Goal: Obtain resource: Download file/media

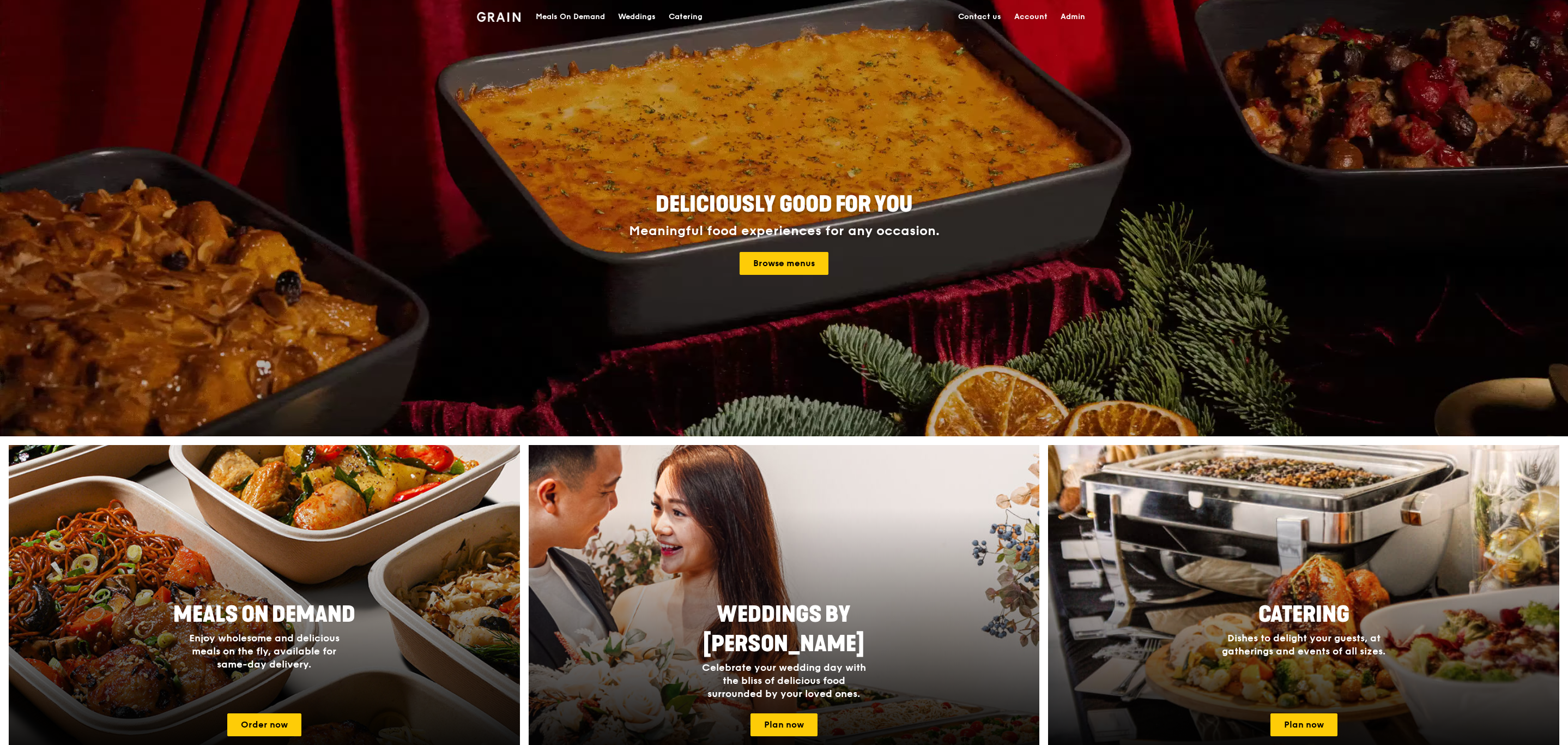
click at [638, 124] on div "Deliciously good for you Meaningful food experiences for any occasion. Browse m…" at bounding box center [785, 234] width 610 height 403
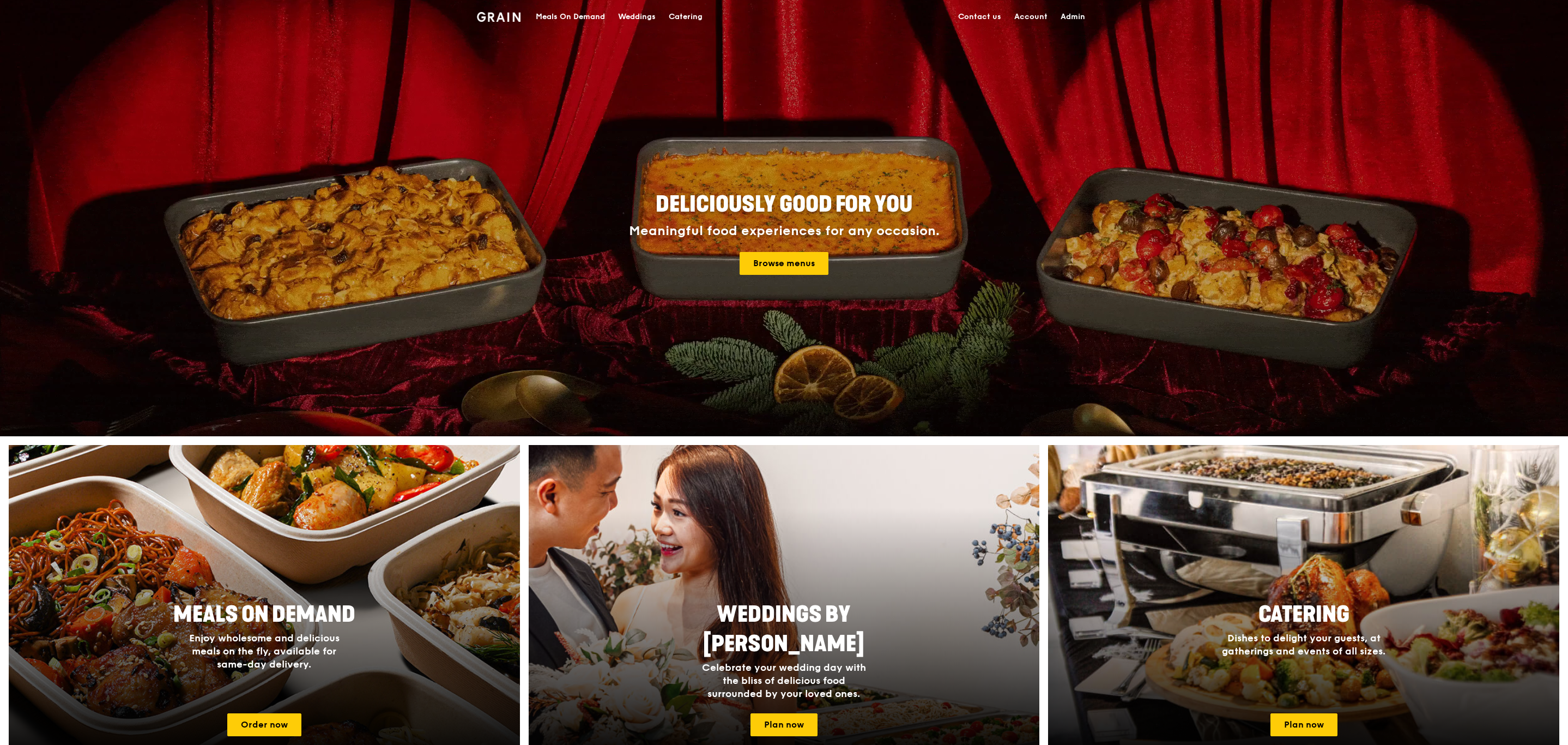
click at [550, 13] on div "Meals On Demand" at bounding box center [570, 17] width 69 height 32
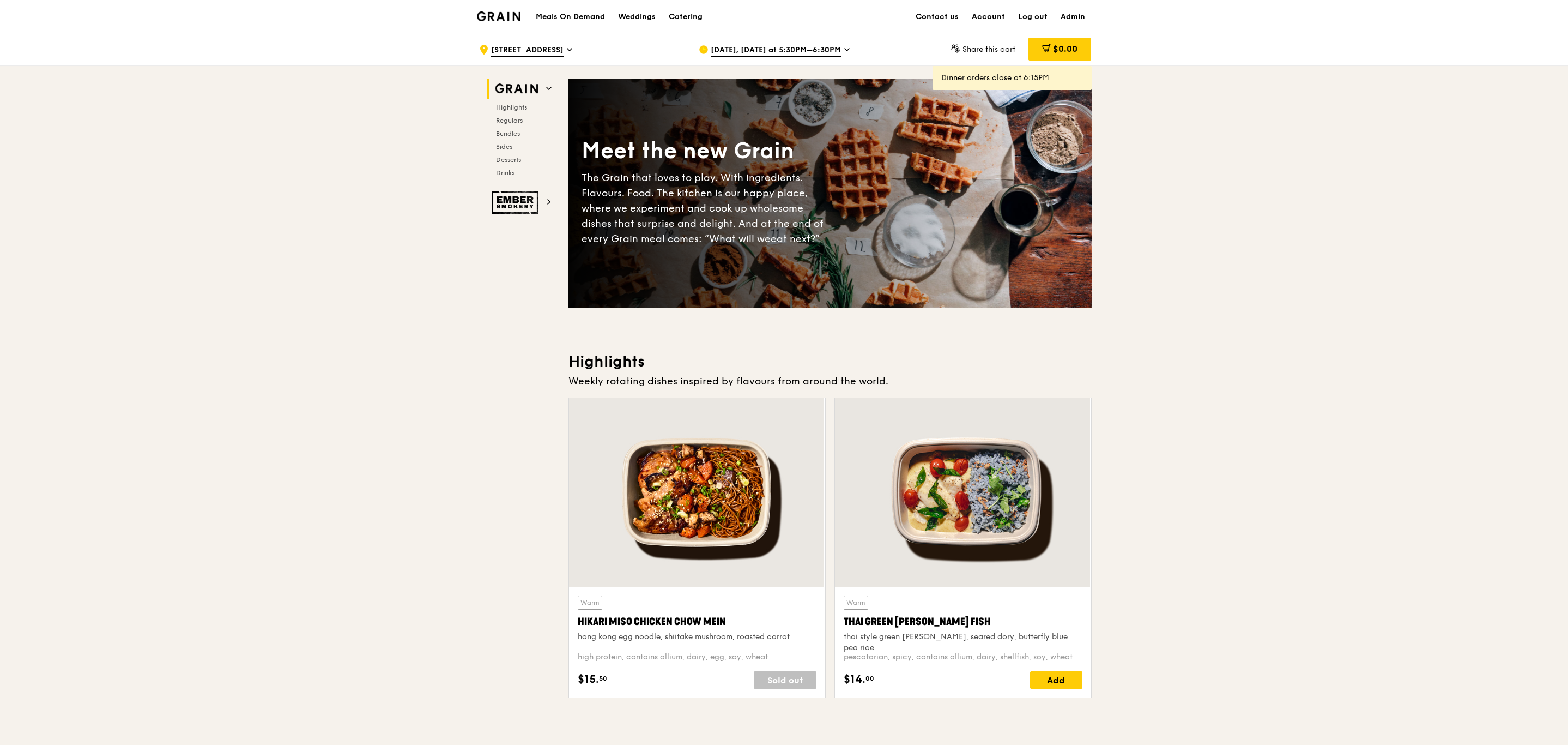
click at [750, 56] on span "[DATE], [DATE] at 5:30PM–6:30PM" at bounding box center [776, 51] width 130 height 12
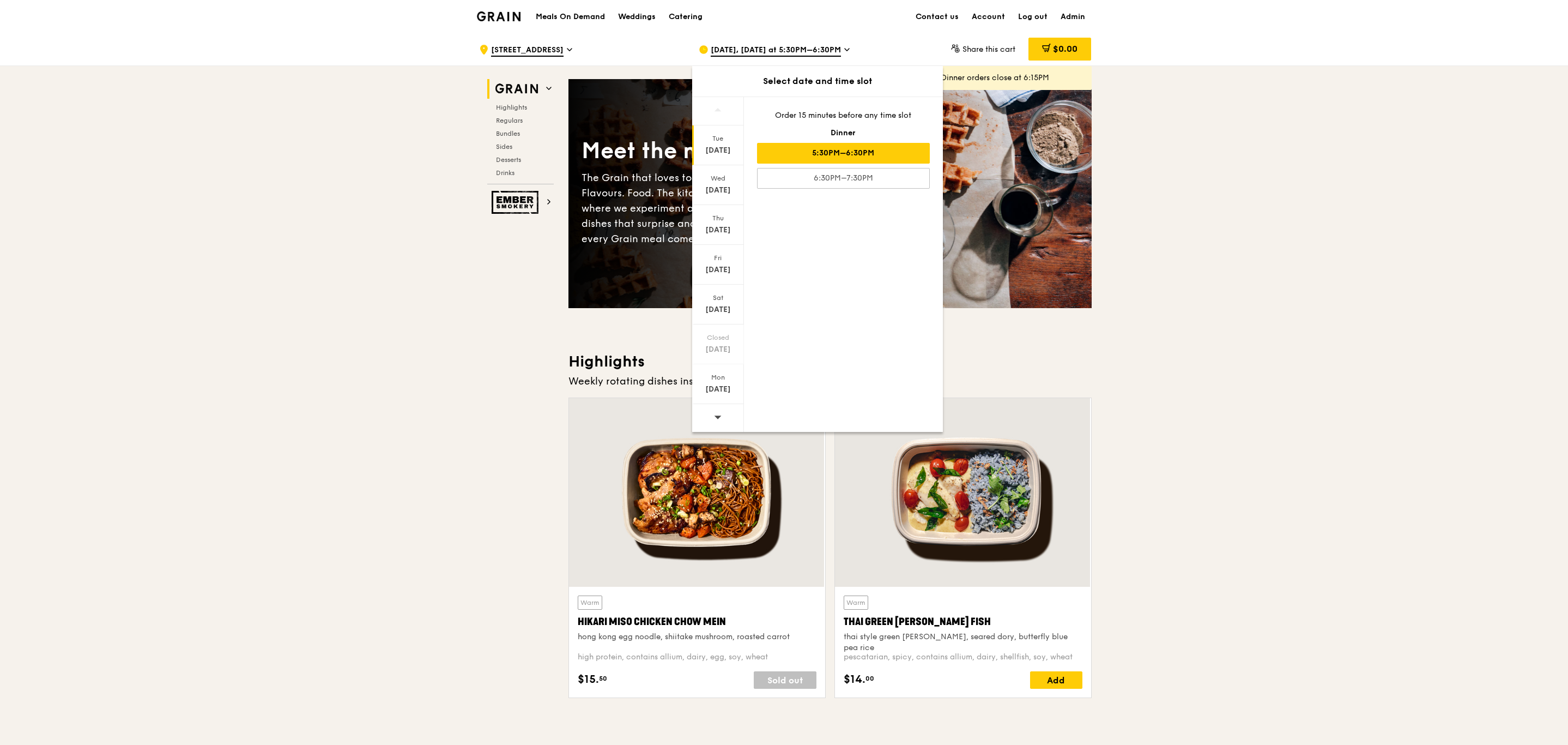
click at [708, 140] on div "Tue" at bounding box center [718, 139] width 49 height 9
click at [720, 175] on div "Wed" at bounding box center [718, 179] width 49 height 9
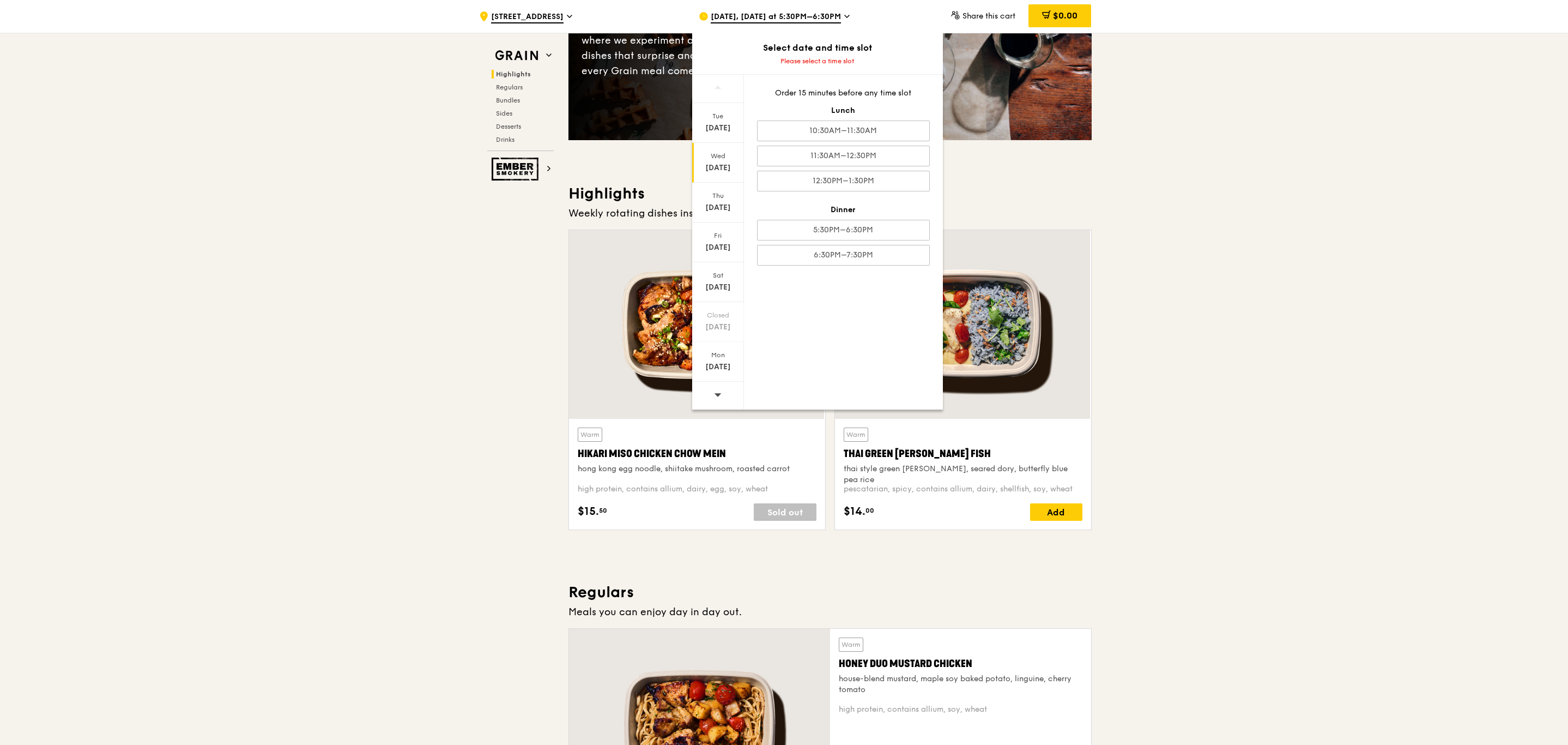
scroll to position [358, 0]
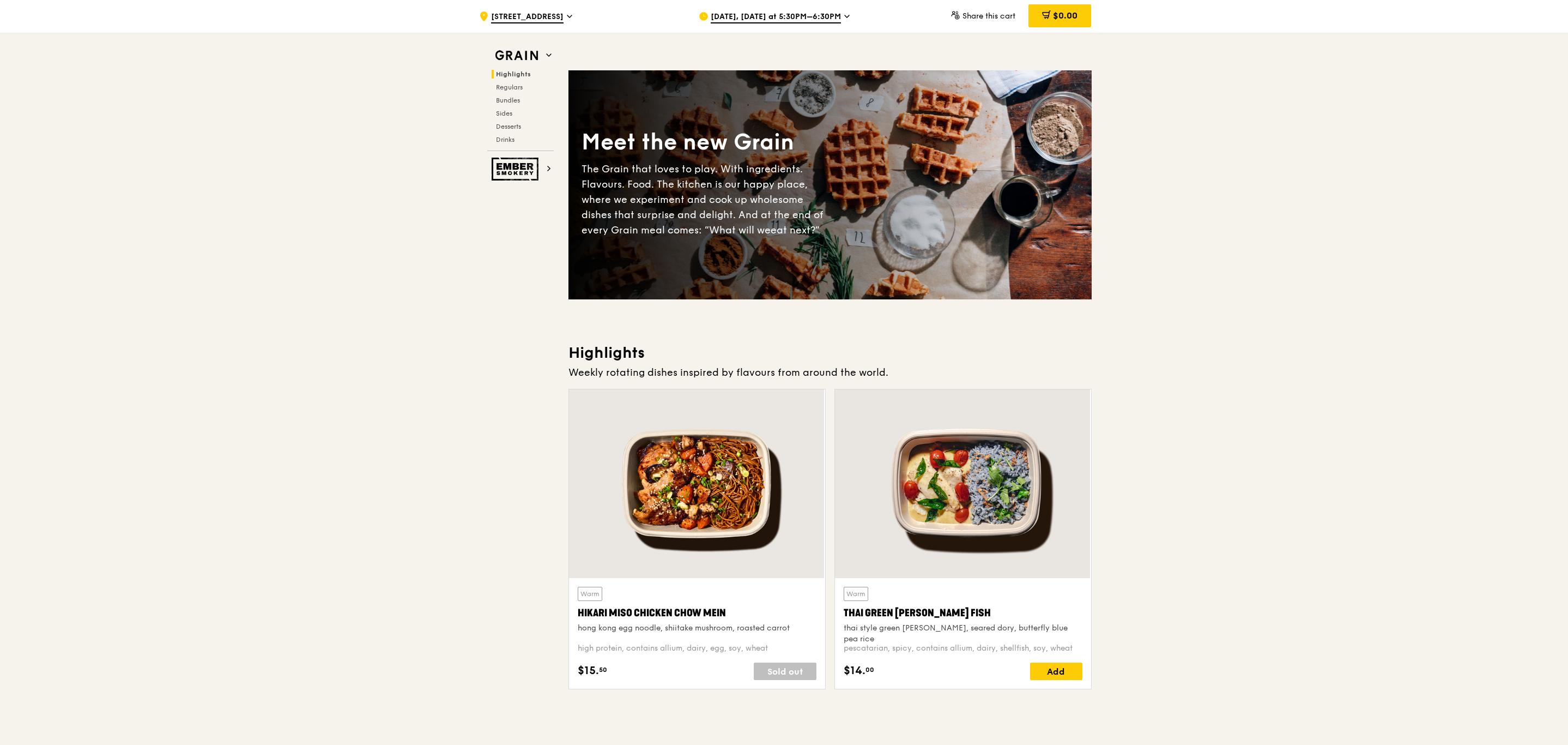
scroll to position [0, 0]
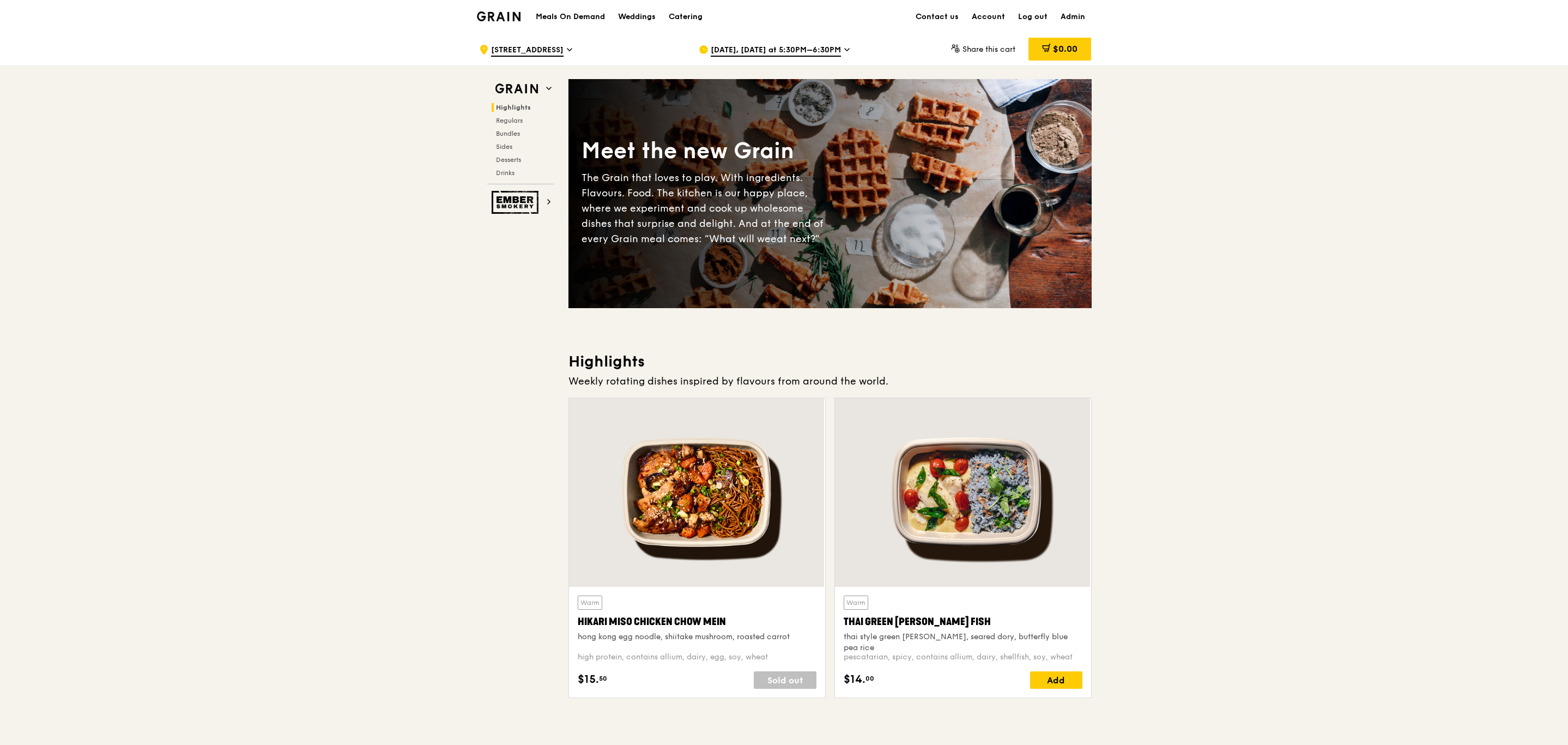
click at [721, 49] on span "[DATE], [DATE] at 5:30PM–6:30PM" at bounding box center [776, 51] width 130 height 12
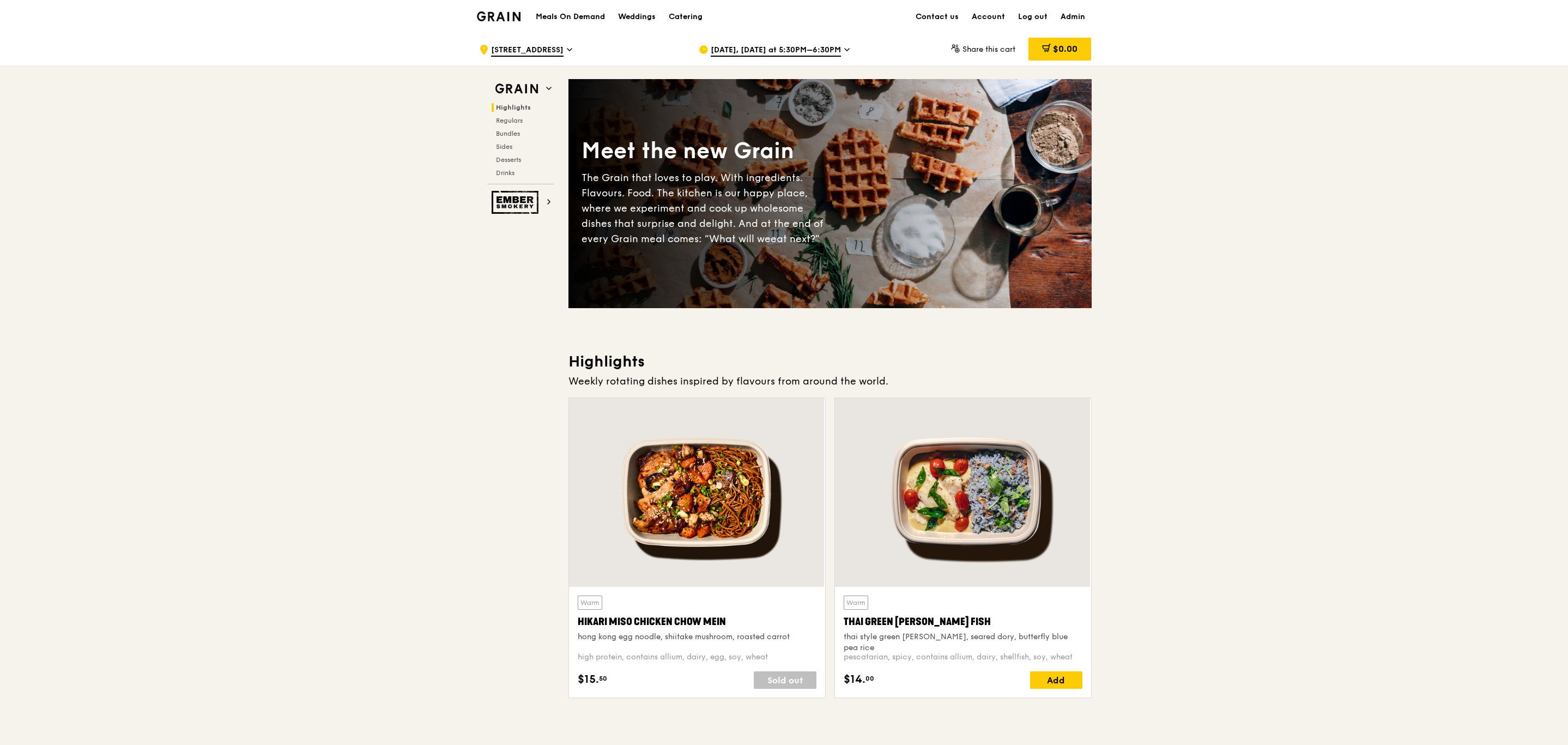
click at [561, 17] on h1 "Meals On Demand" at bounding box center [570, 16] width 69 height 11
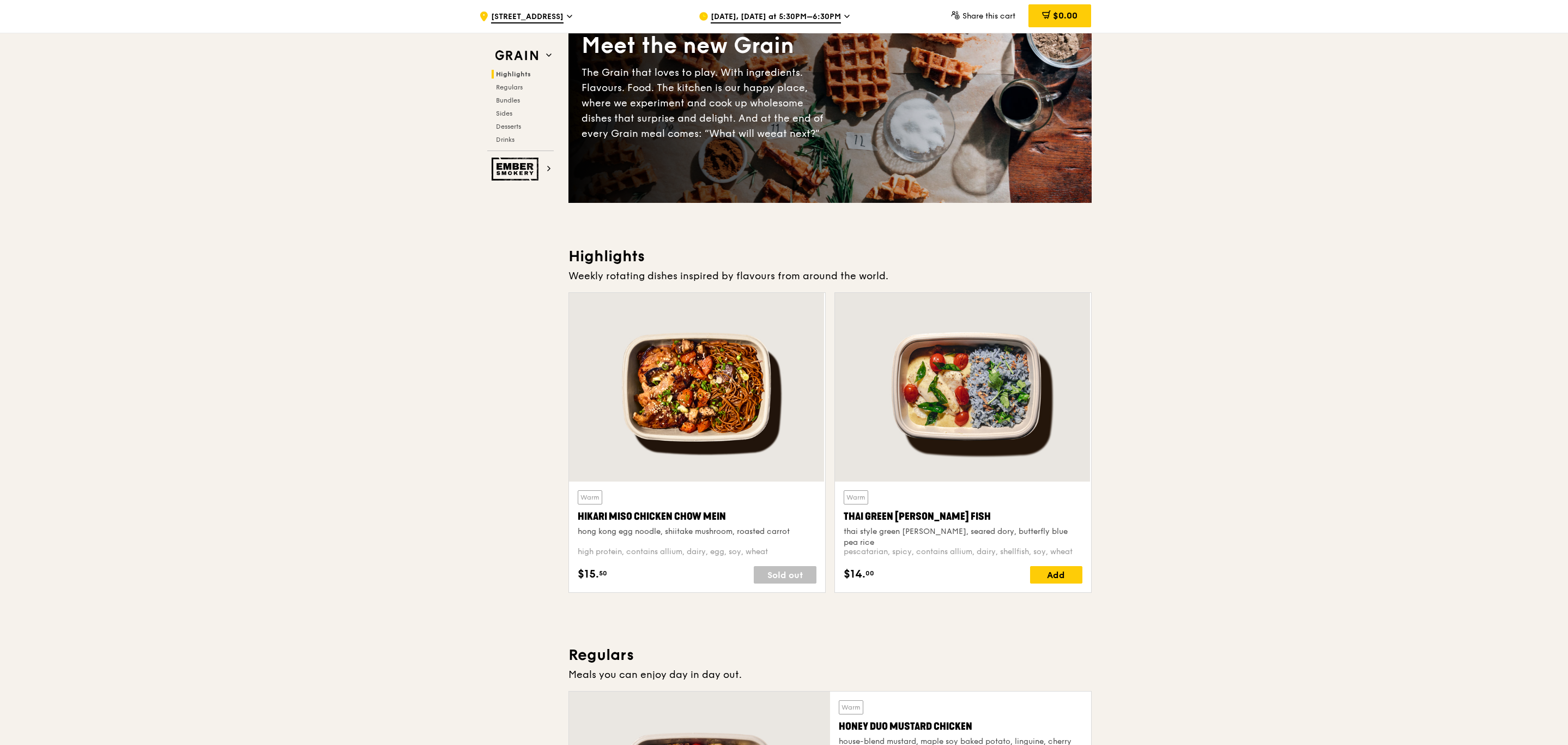
scroll to position [106, 0]
click at [742, 9] on div "[DATE], [DATE] at 5:30PM–6:30PM" at bounding box center [800, 16] width 202 height 32
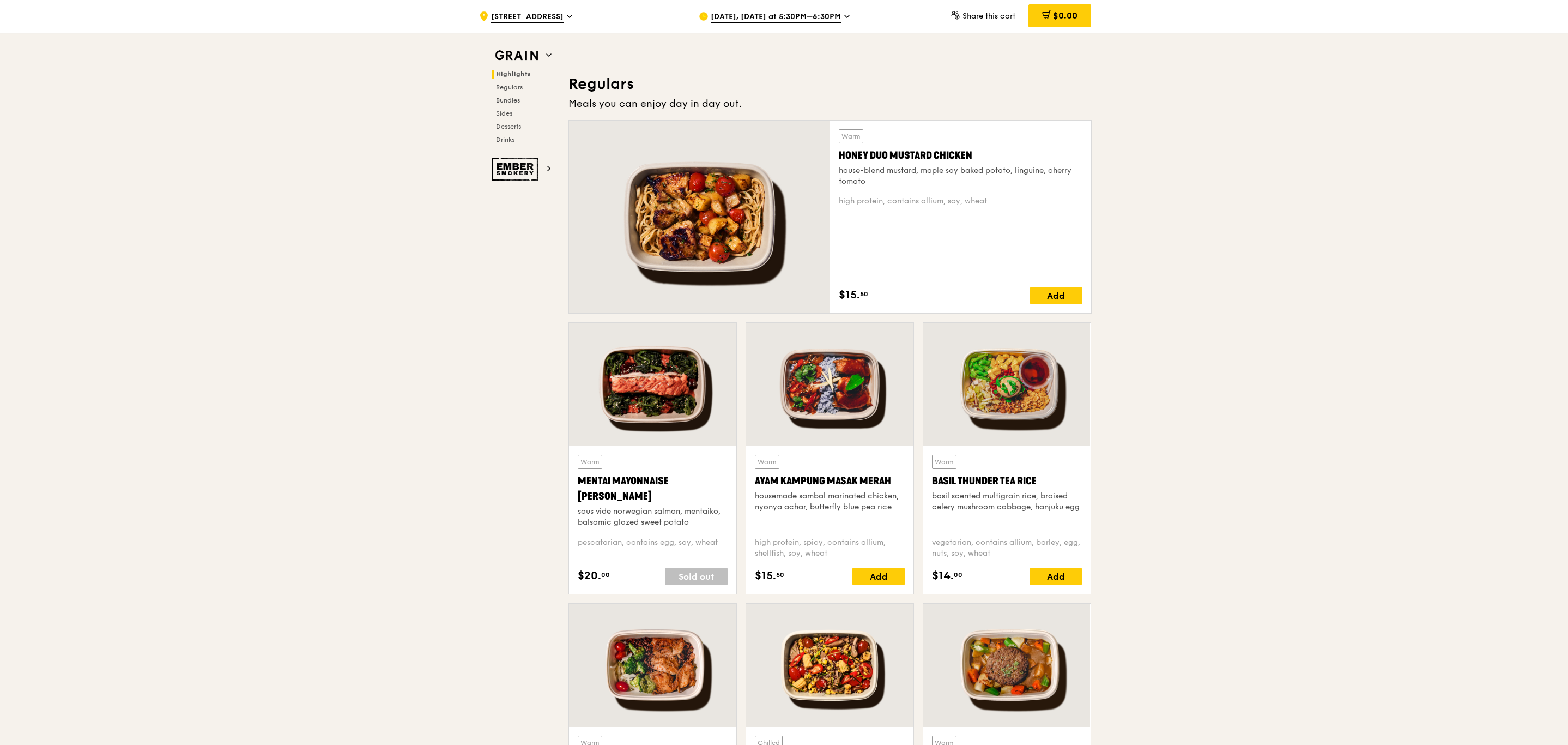
scroll to position [676, 0]
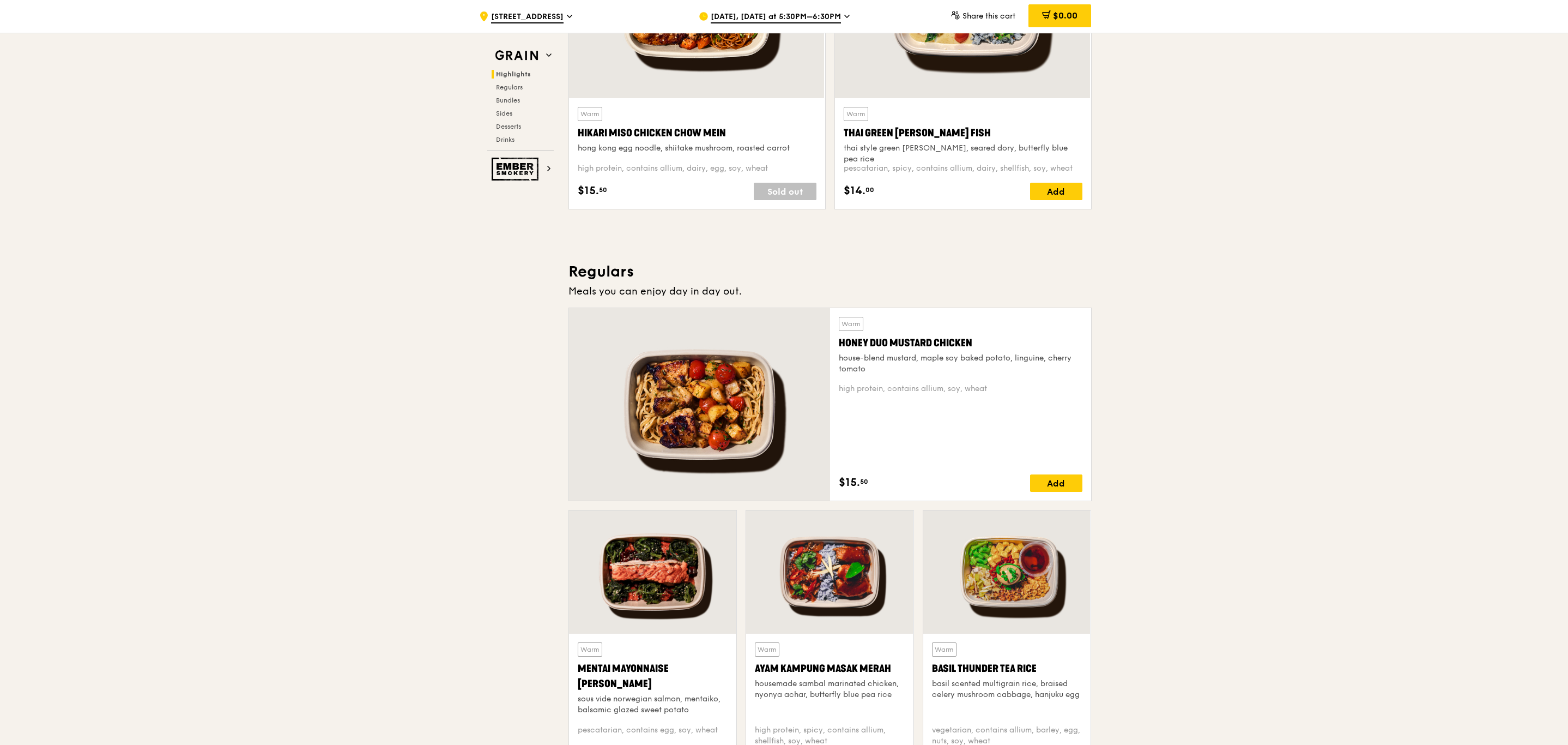
scroll to position [488, 0]
click at [514, 71] on span "Highlights" at bounding box center [514, 74] width 35 height 7
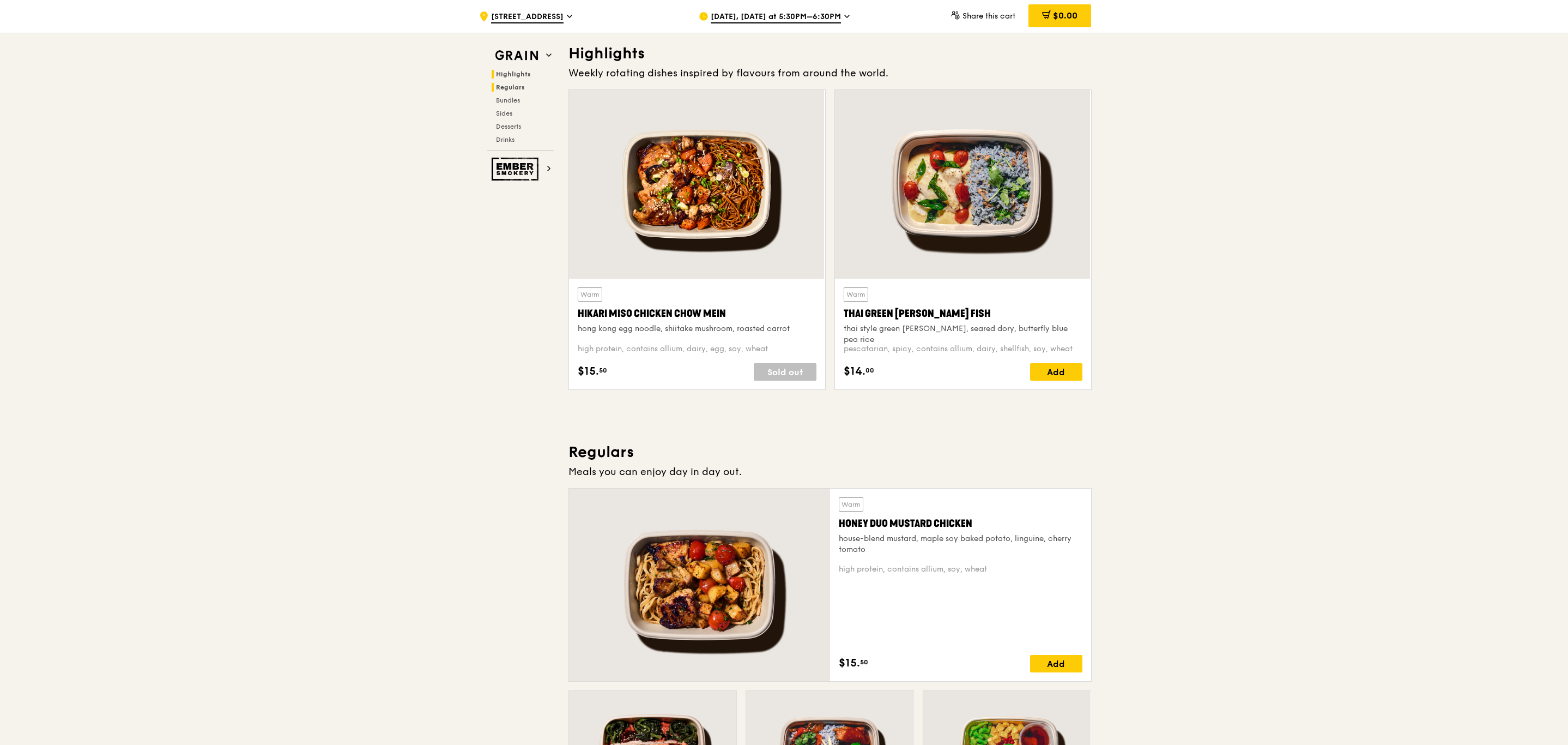
click at [512, 86] on span "Regulars" at bounding box center [511, 87] width 29 height 7
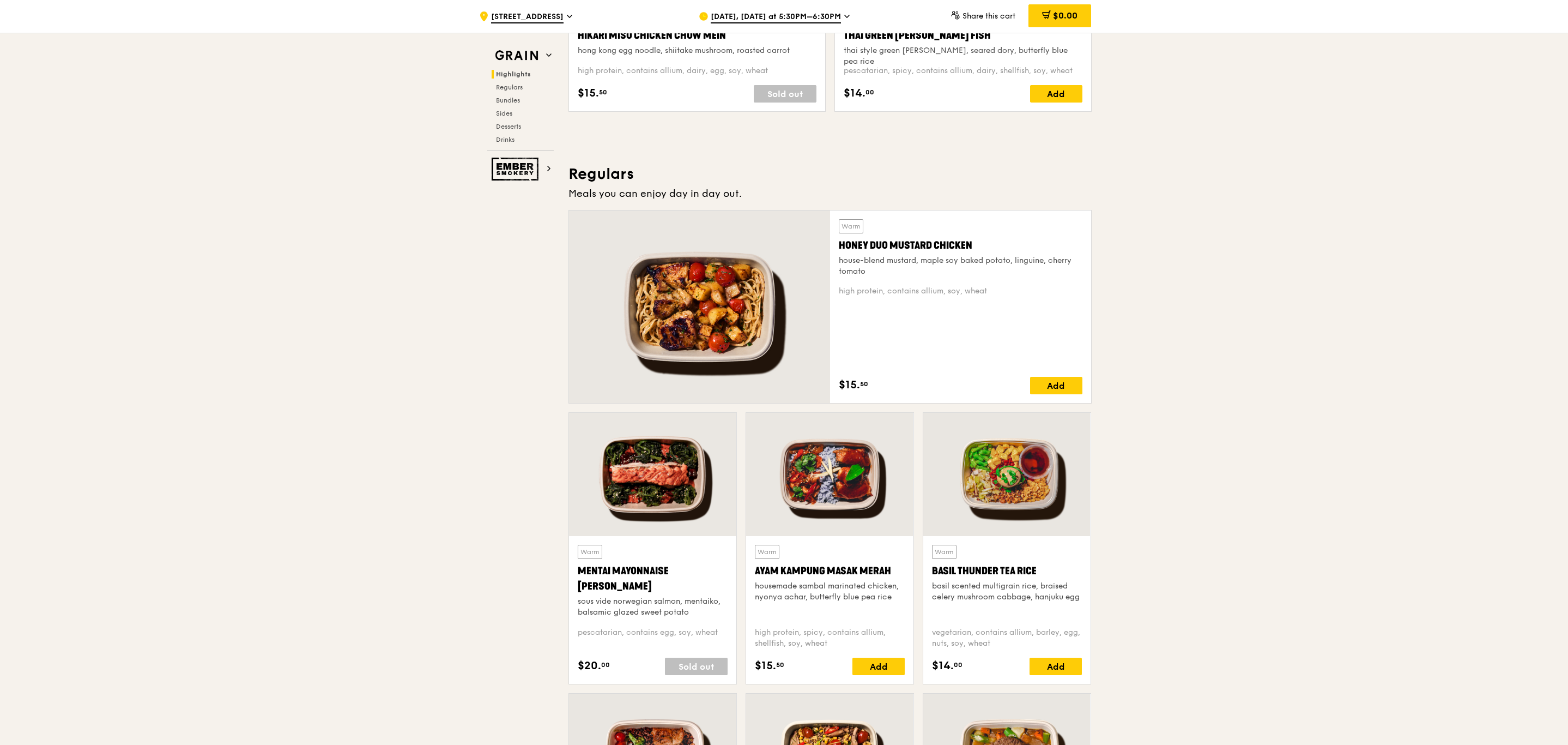
scroll to position [585, 0]
click at [644, 301] on div at bounding box center [700, 308] width 261 height 192
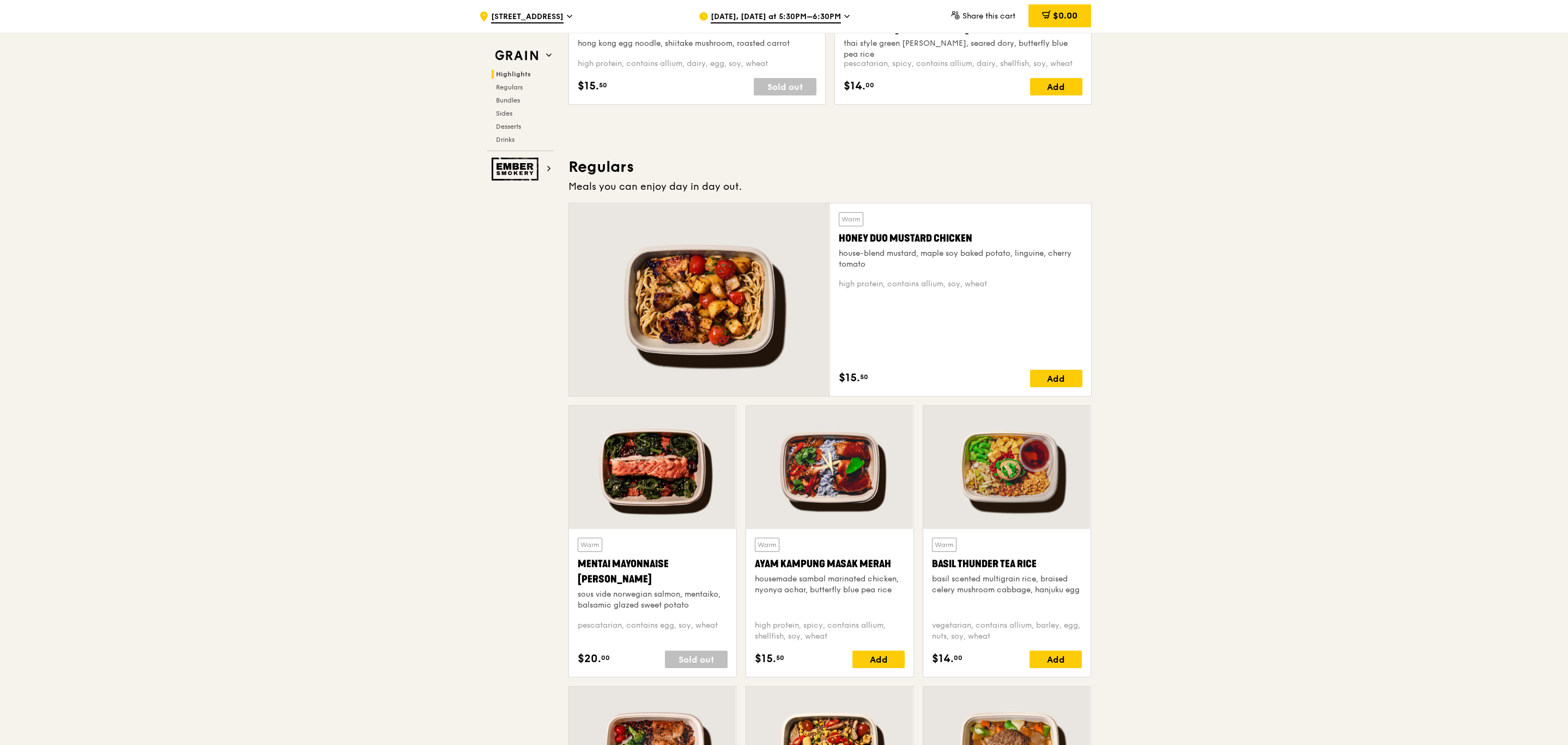
click at [674, 288] on div at bounding box center [700, 300] width 261 height 192
click at [712, 304] on div at bounding box center [700, 300] width 261 height 192
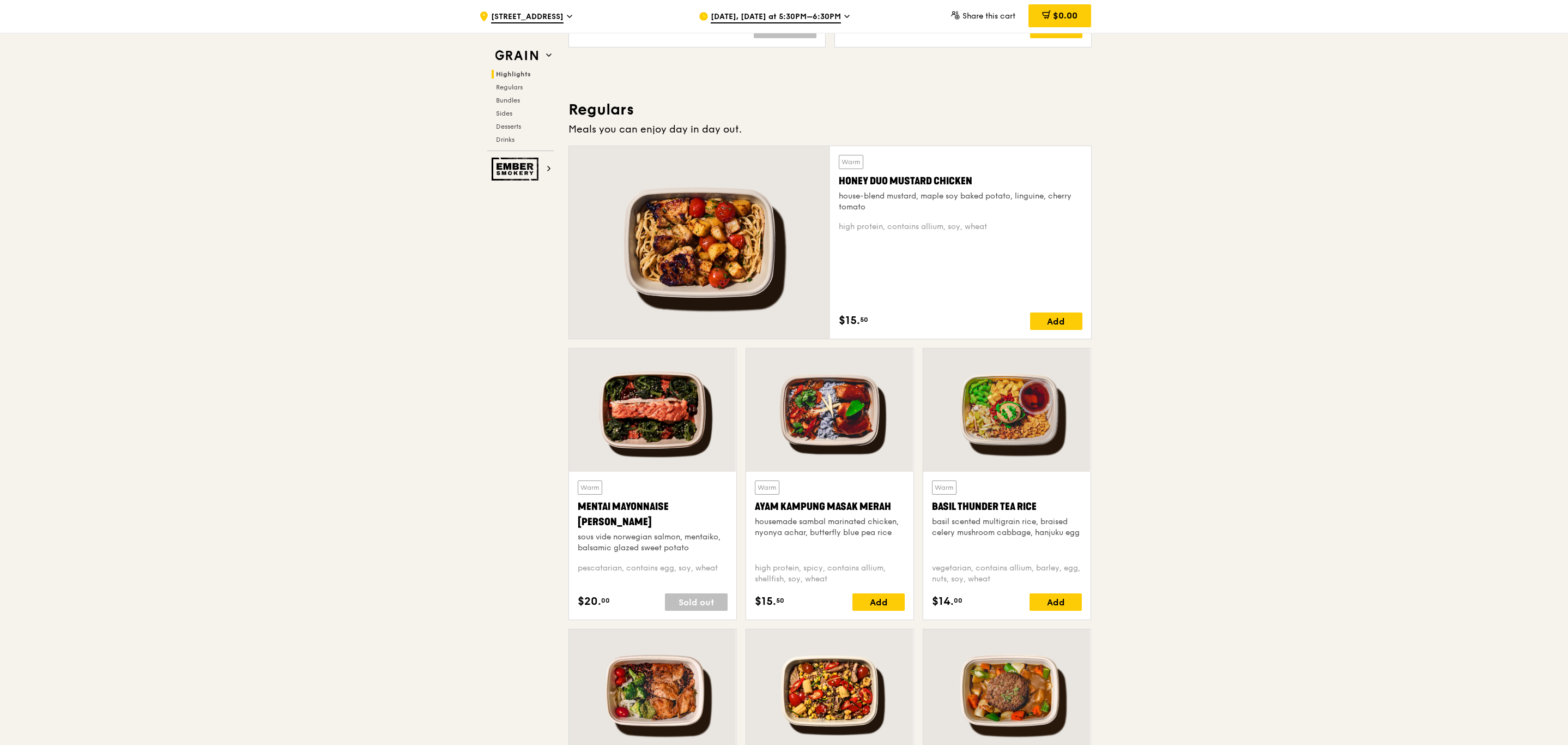
scroll to position [655, 0]
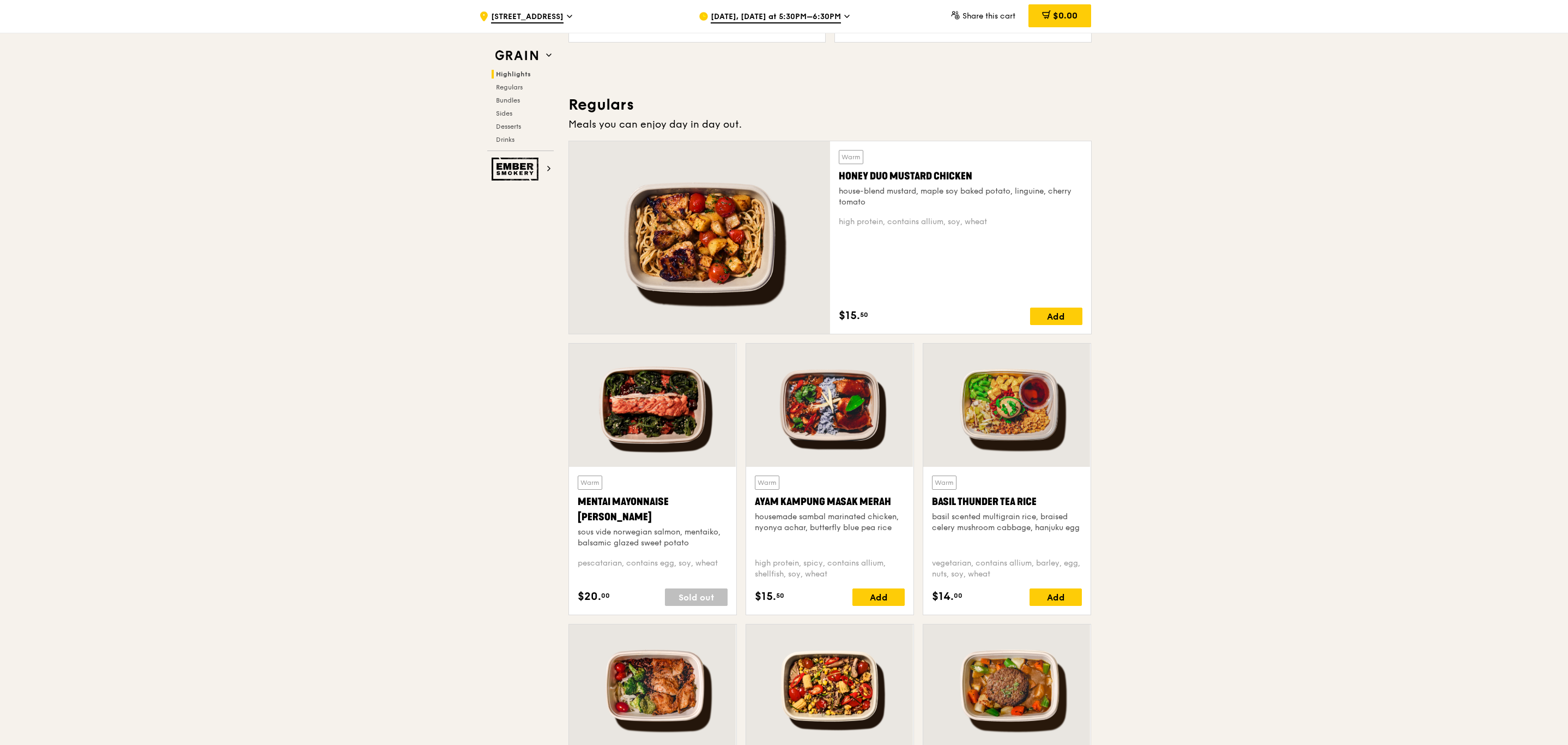
click at [661, 397] on div at bounding box center [653, 405] width 167 height 123
click at [836, 411] on div at bounding box center [830, 405] width 167 height 123
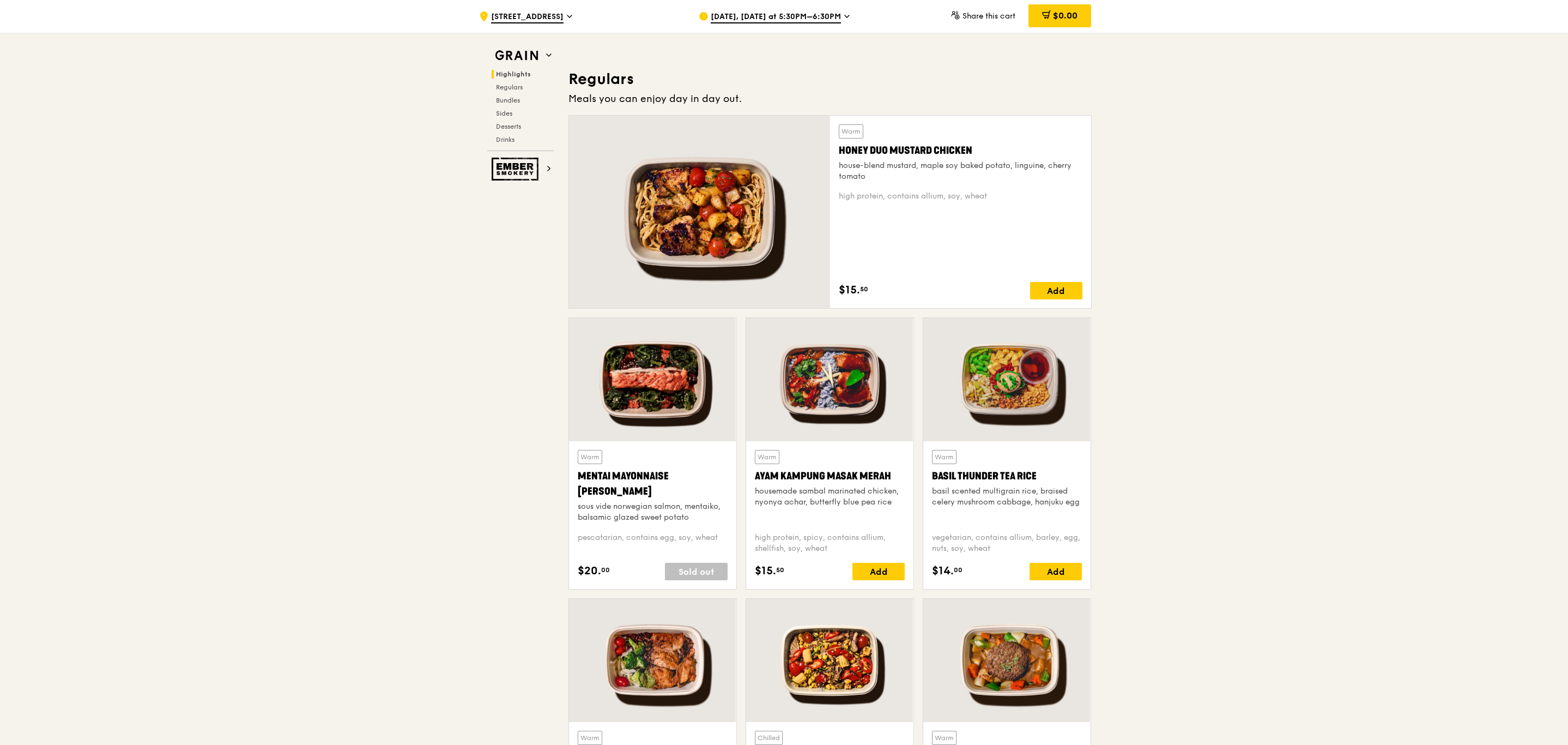
scroll to position [681, 0]
click at [984, 400] on div at bounding box center [1007, 378] width 167 height 123
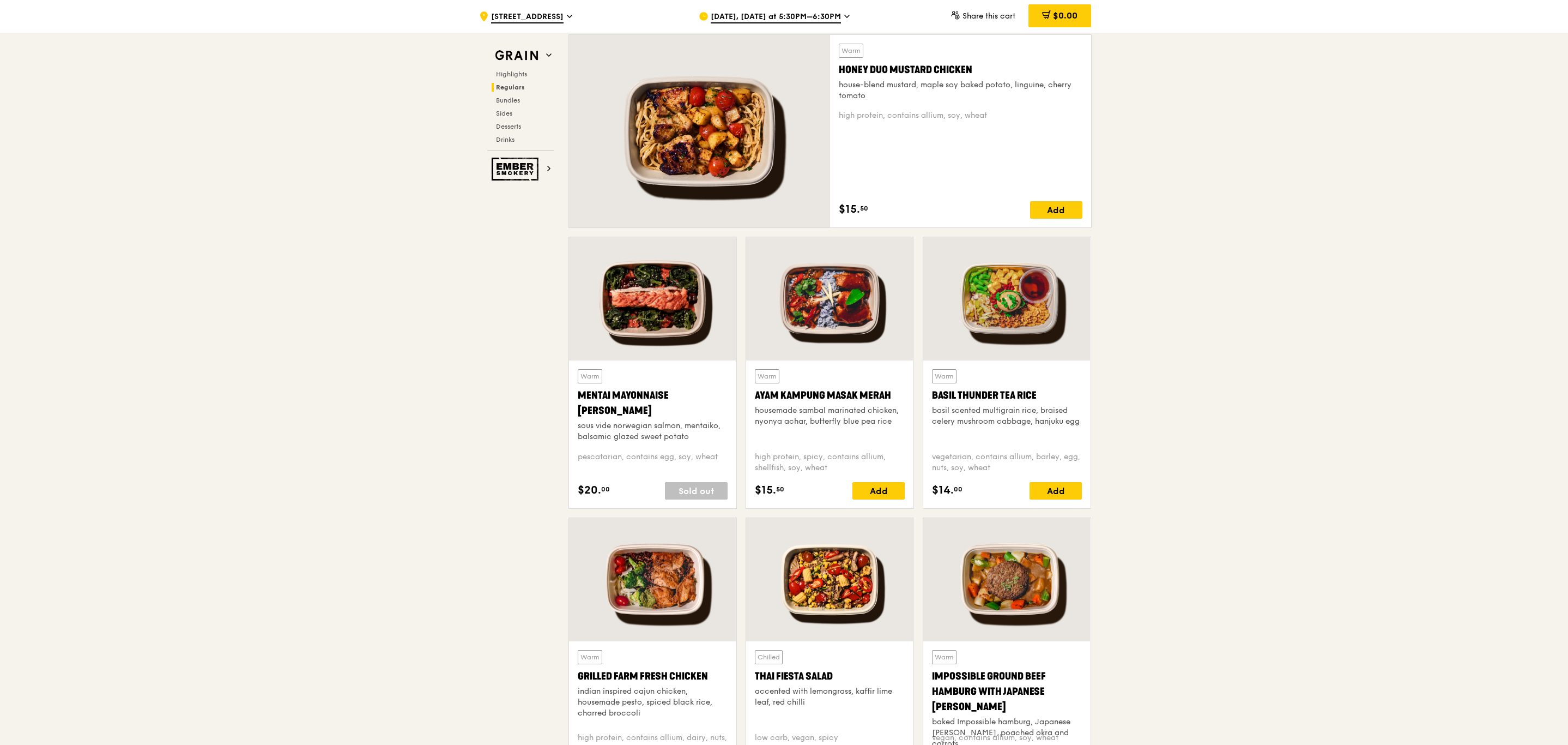
scroll to position [763, 0]
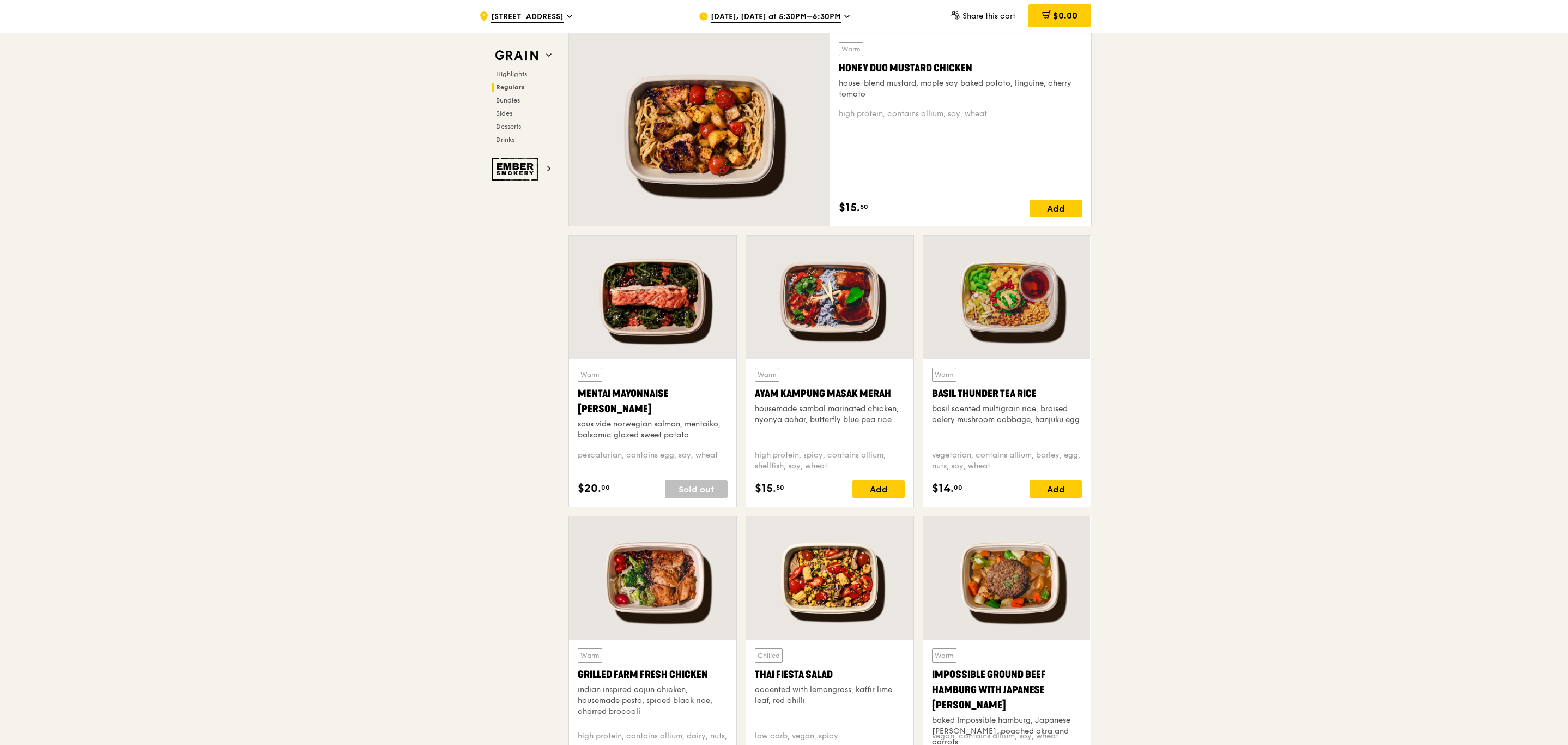
click at [967, 342] on div at bounding box center [1007, 297] width 167 height 123
click at [968, 290] on div at bounding box center [1007, 297] width 167 height 123
click at [983, 331] on div at bounding box center [1007, 297] width 167 height 123
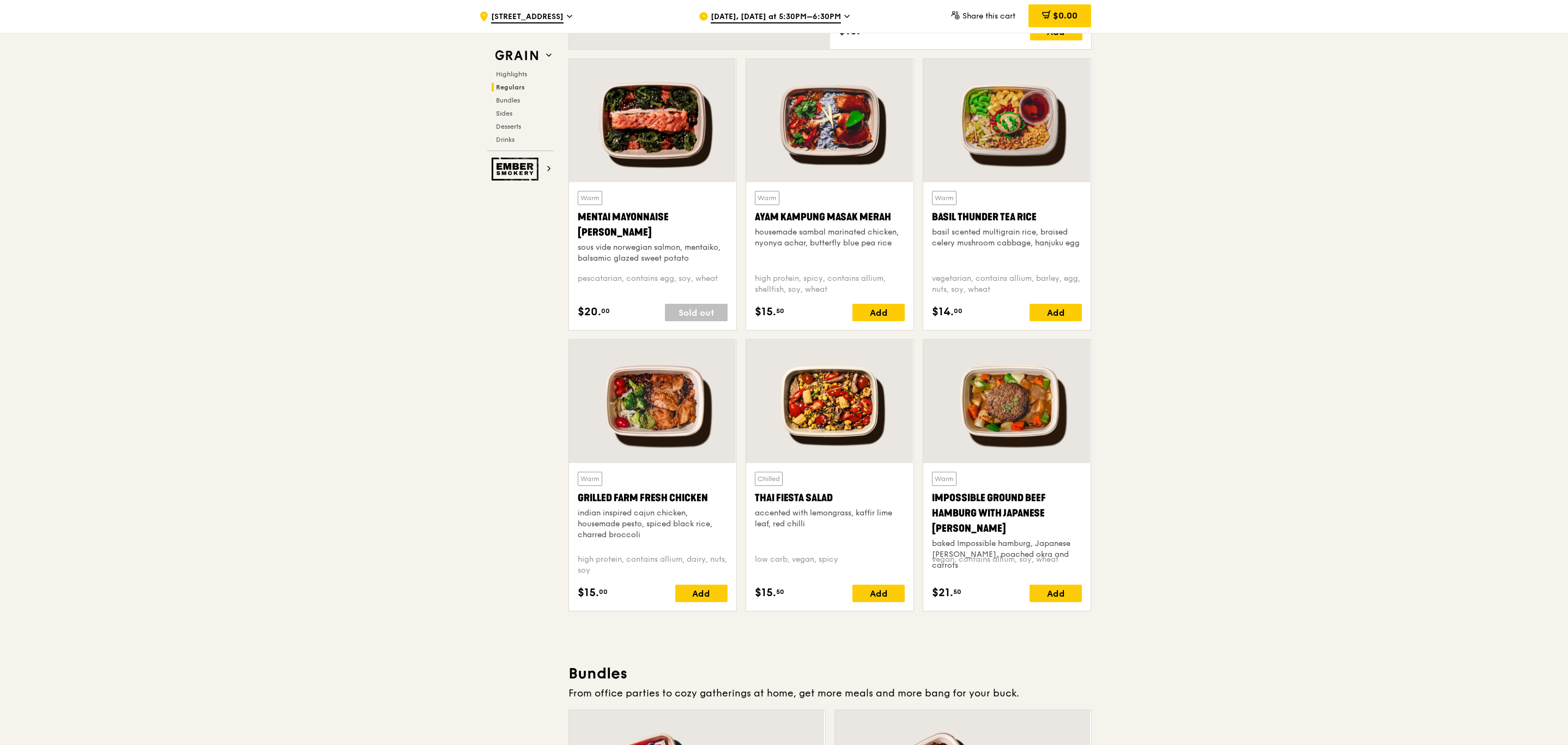
scroll to position [940, 0]
click at [507, 97] on span "Bundles" at bounding box center [509, 101] width 26 height 7
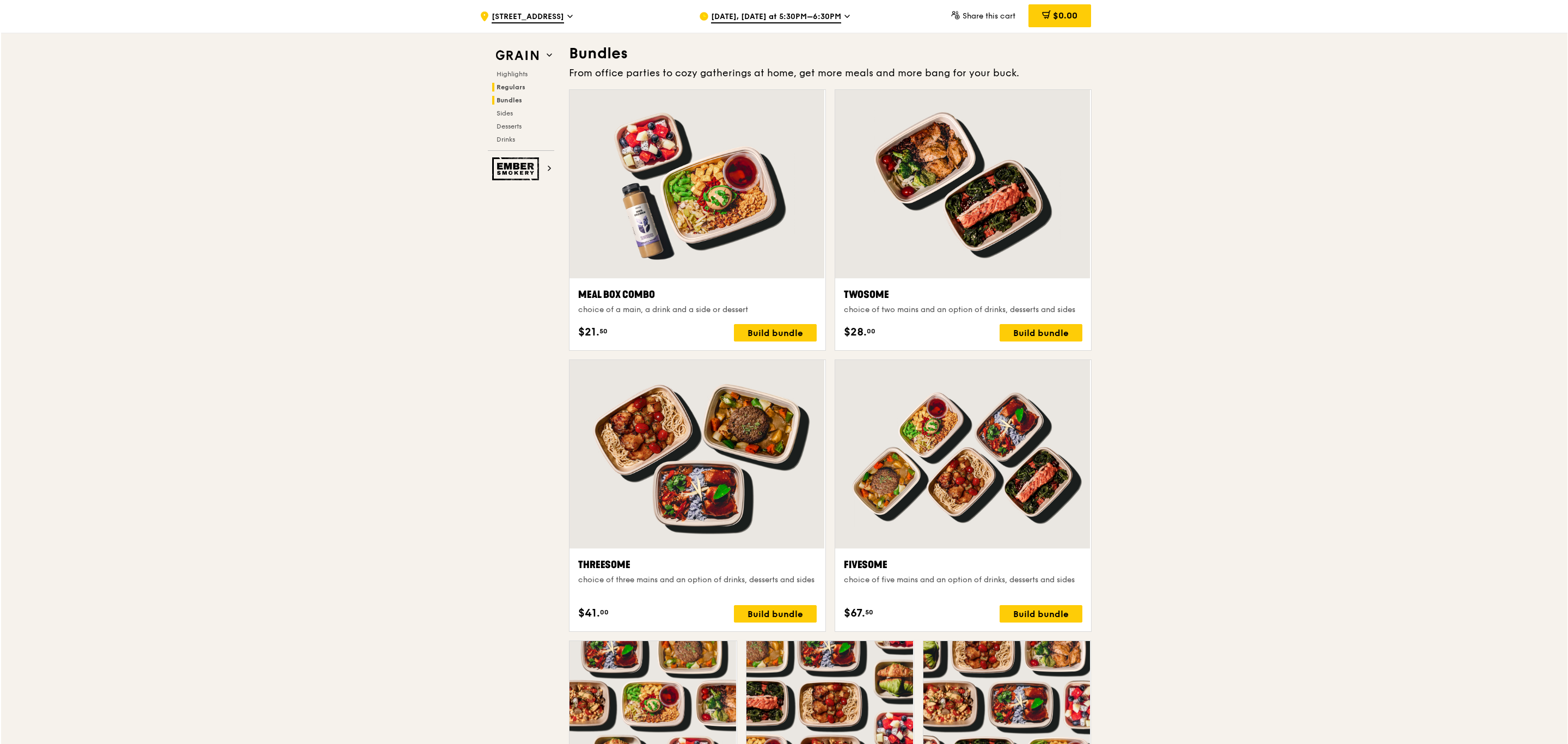
scroll to position [1559, 0]
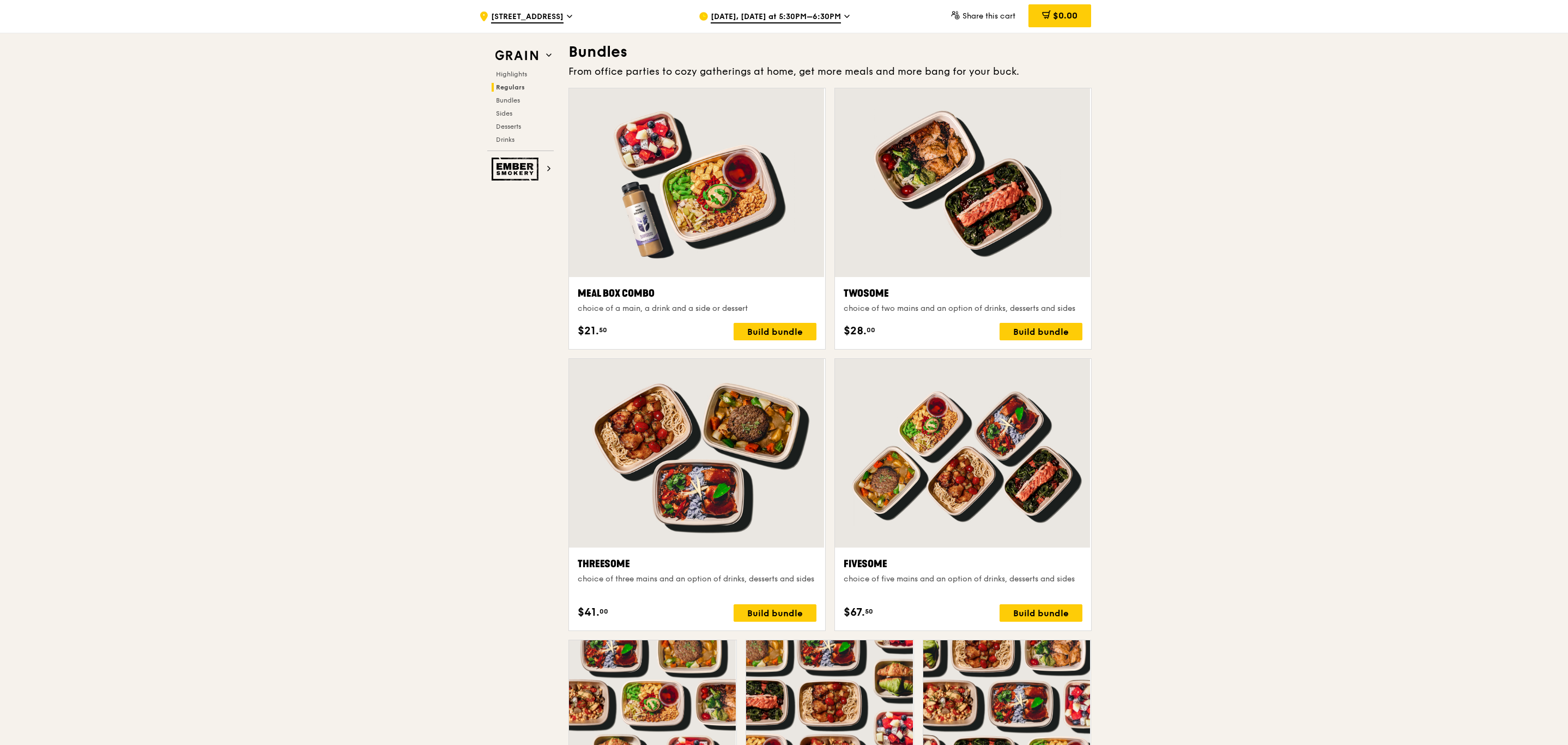
click at [919, 149] on div at bounding box center [963, 182] width 256 height 189
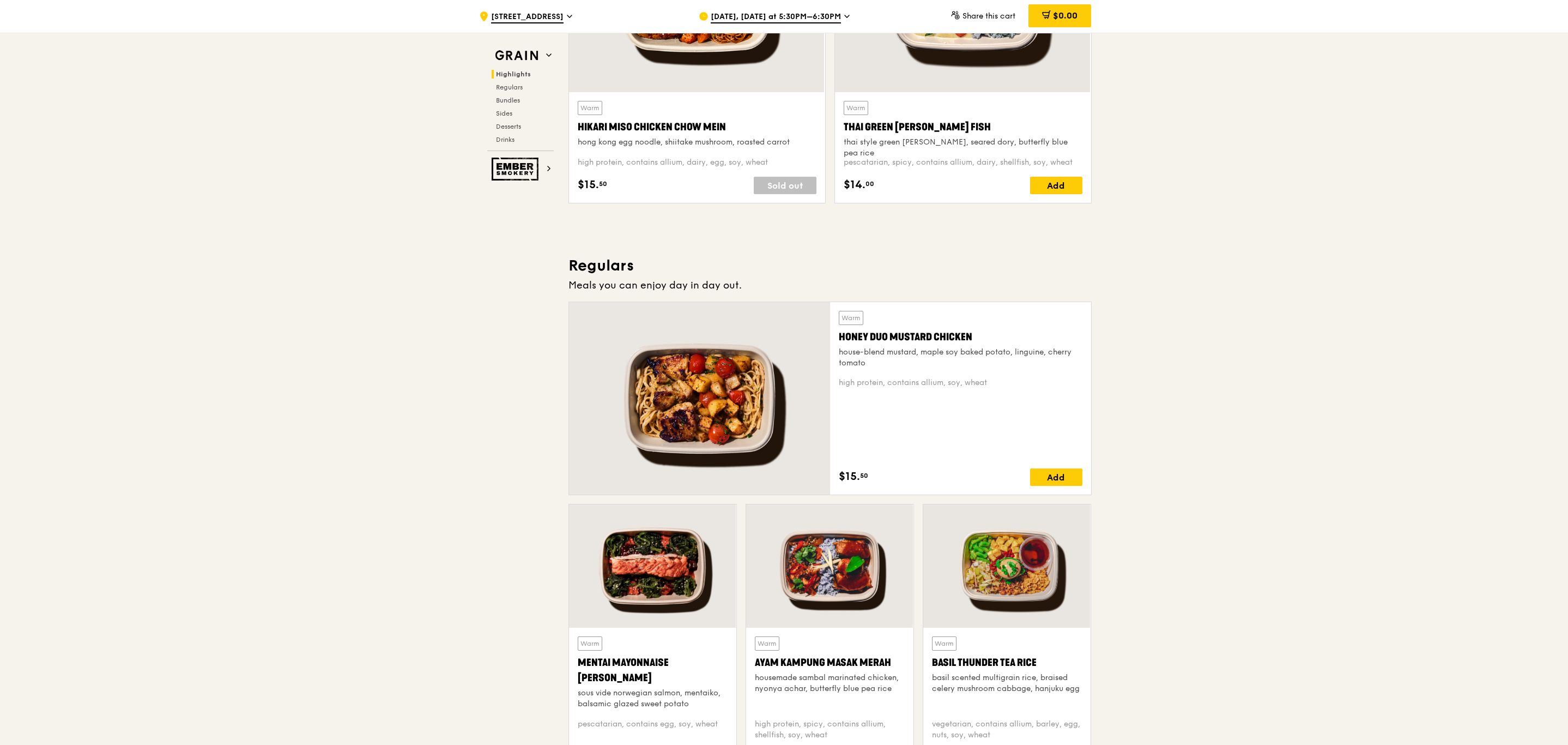
scroll to position [0, 0]
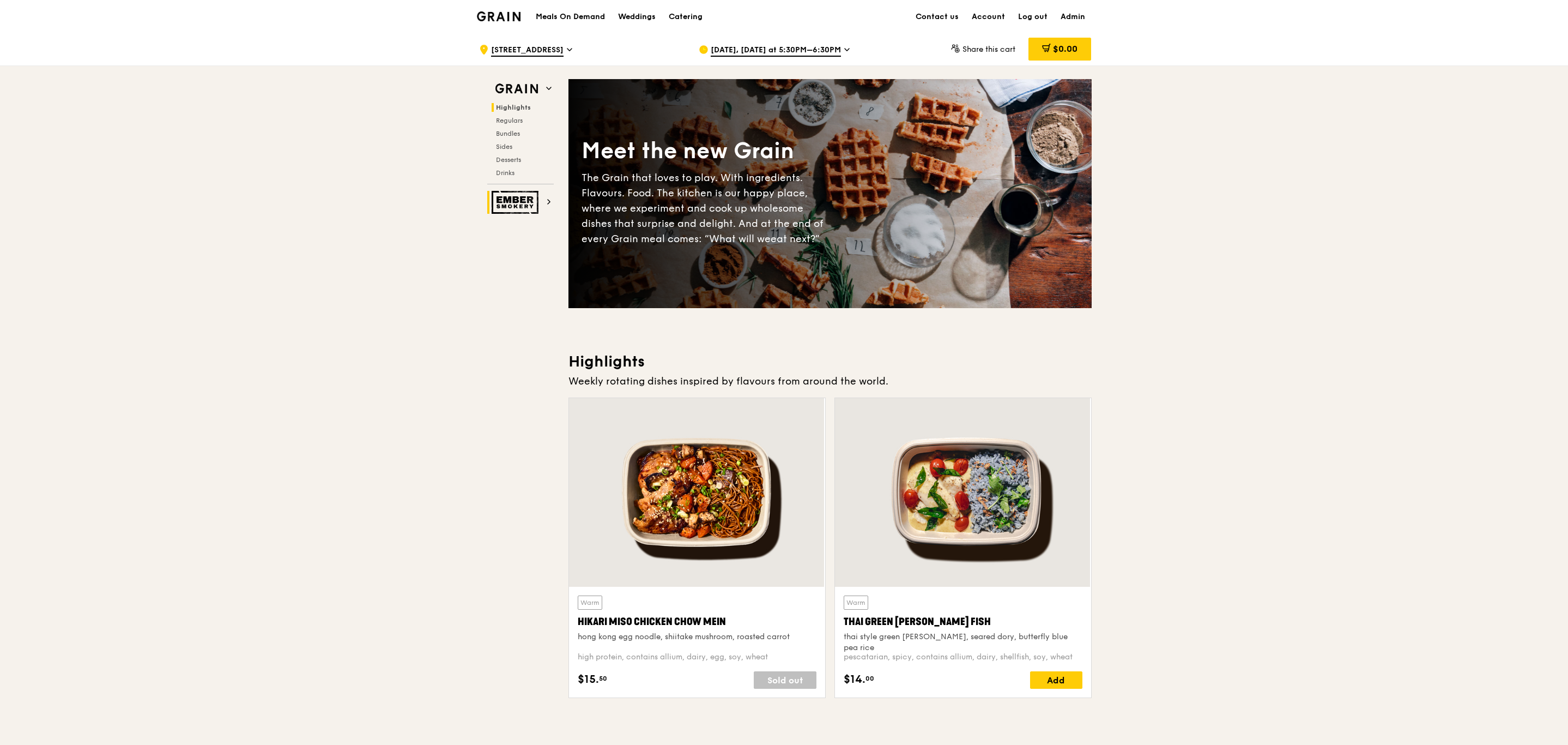
click at [512, 199] on img at bounding box center [517, 202] width 50 height 23
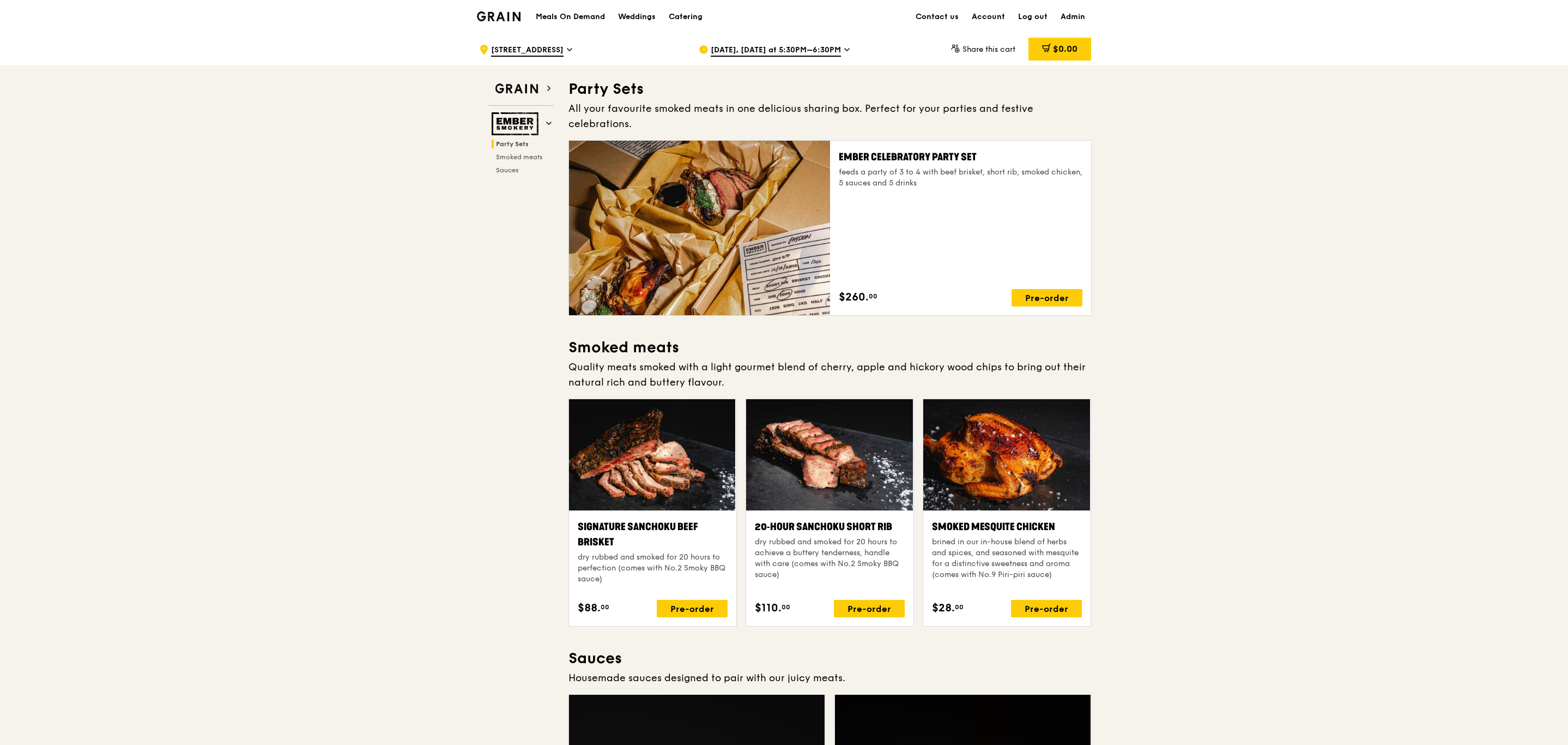
click at [576, 12] on h1 "Meals On Demand" at bounding box center [570, 16] width 69 height 11
click at [634, 16] on div "Weddings" at bounding box center [637, 17] width 37 height 32
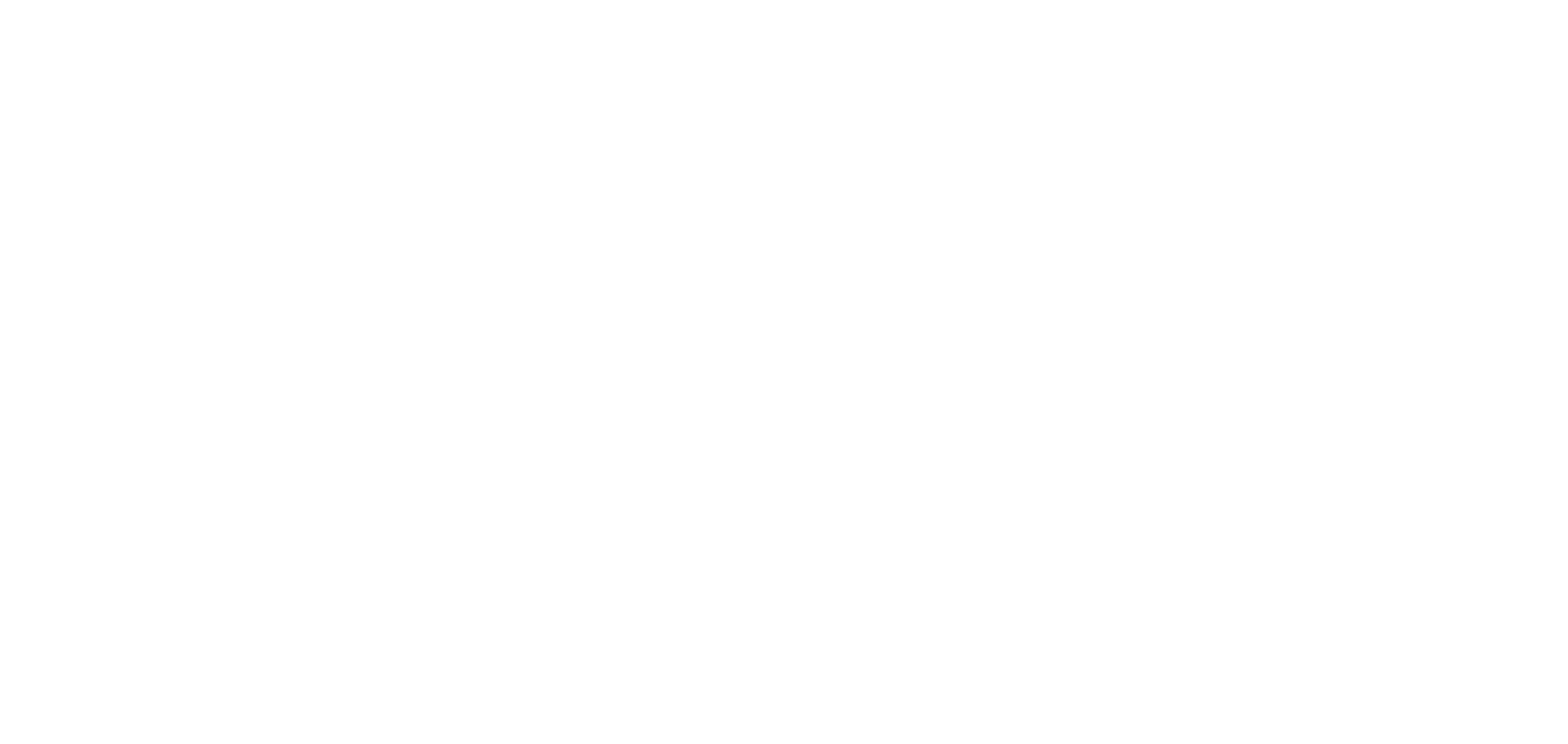
select select "100"
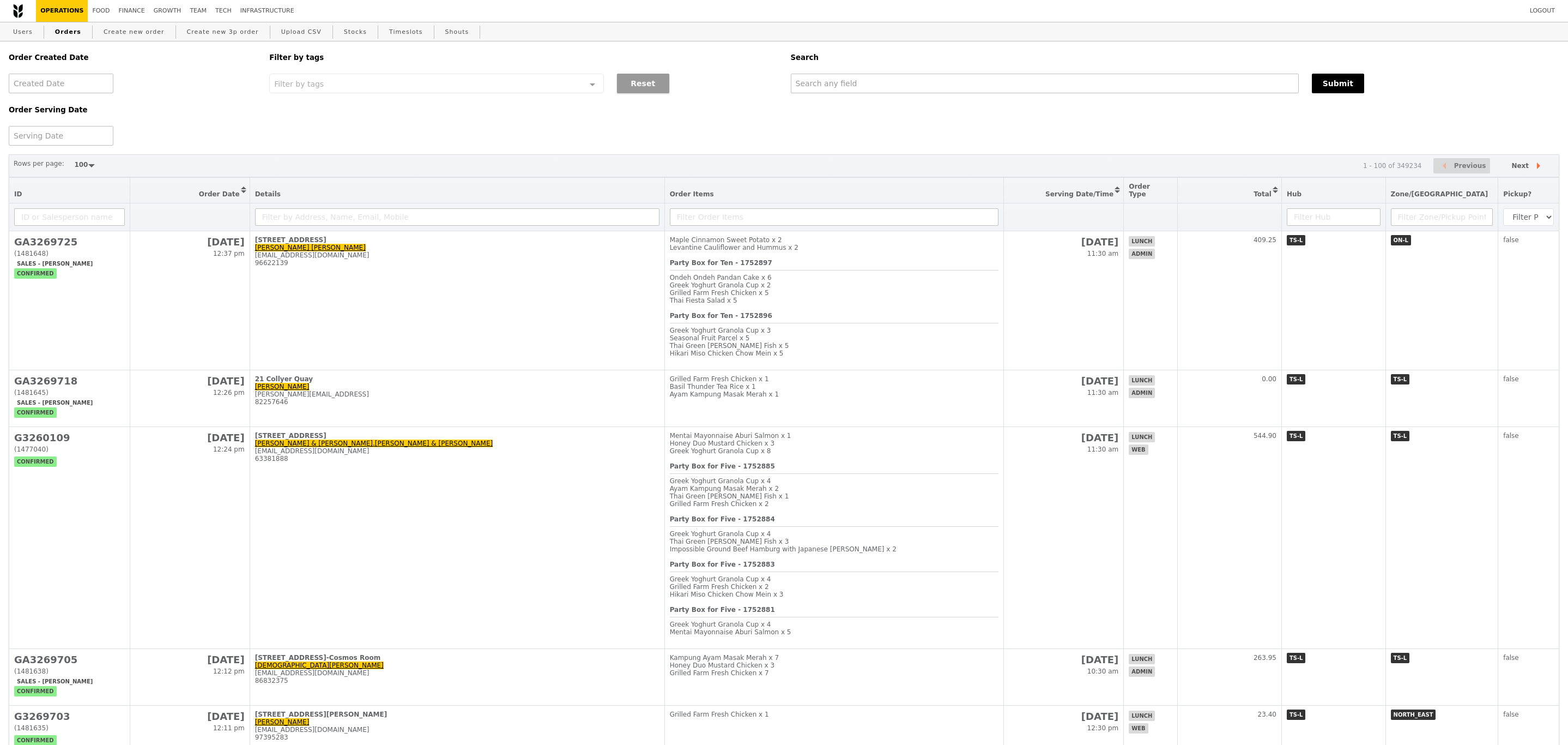
click at [650, 90] on button "Reset" at bounding box center [643, 83] width 52 height 19
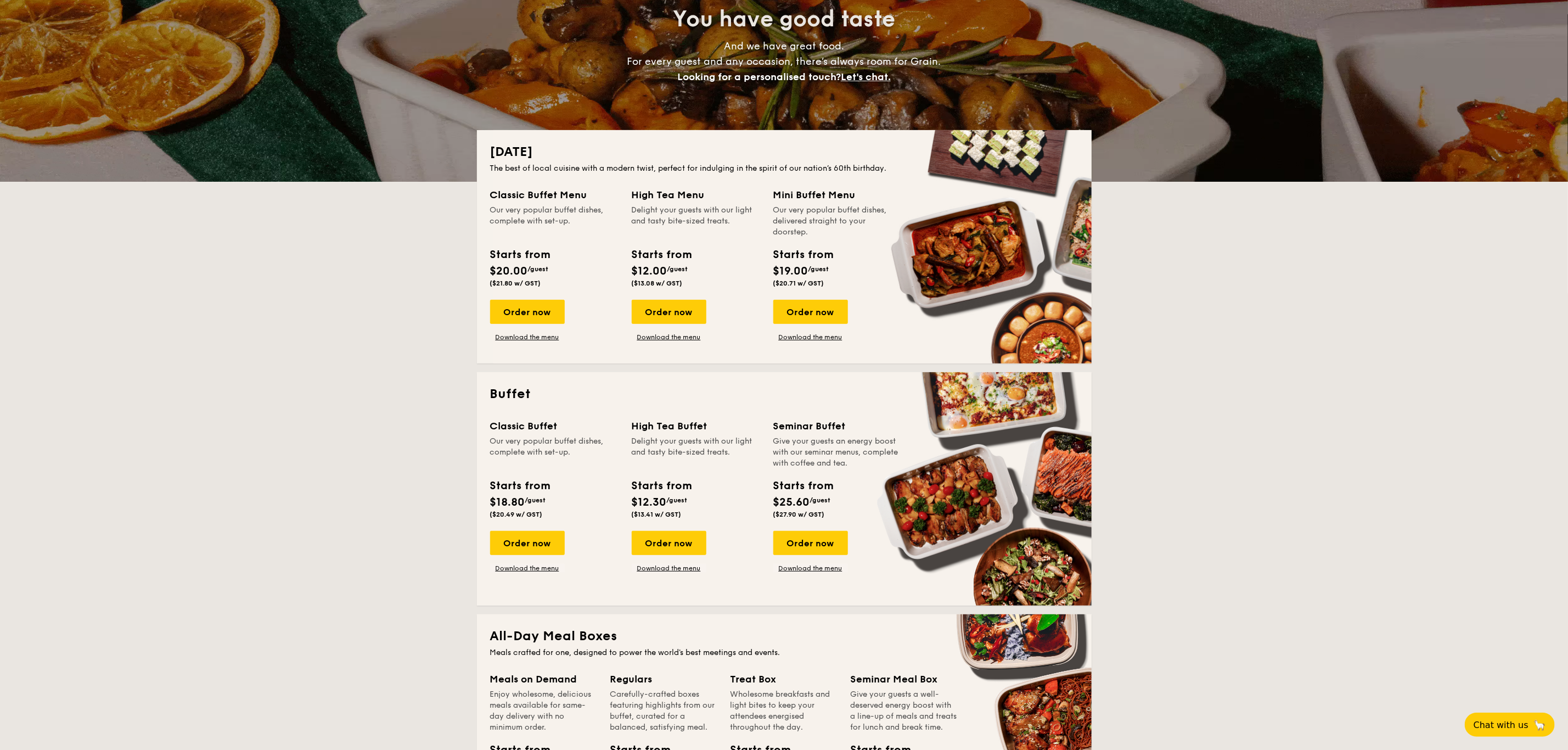
scroll to position [127, 0]
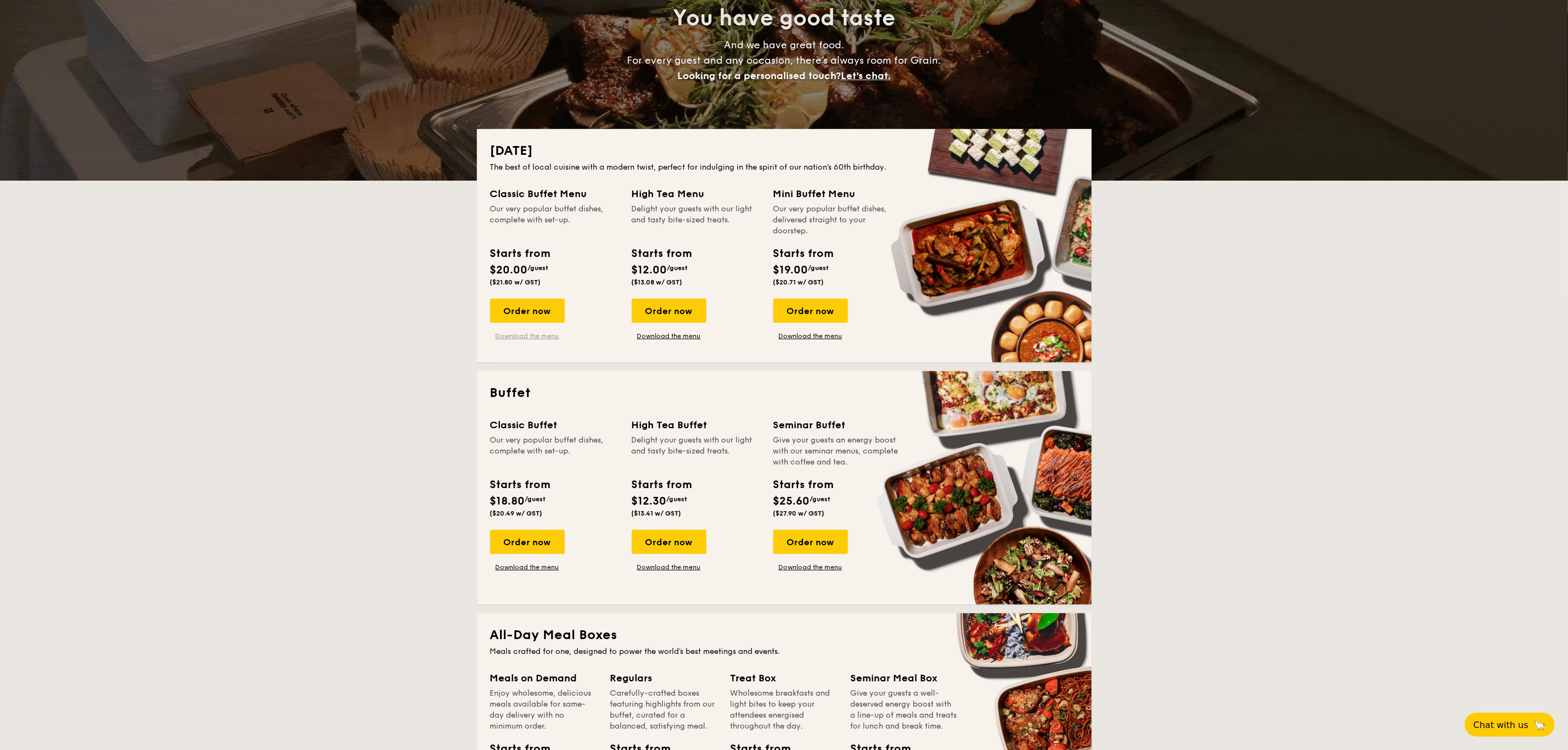
click at [501, 333] on link "Download the menu" at bounding box center [527, 336] width 75 height 9
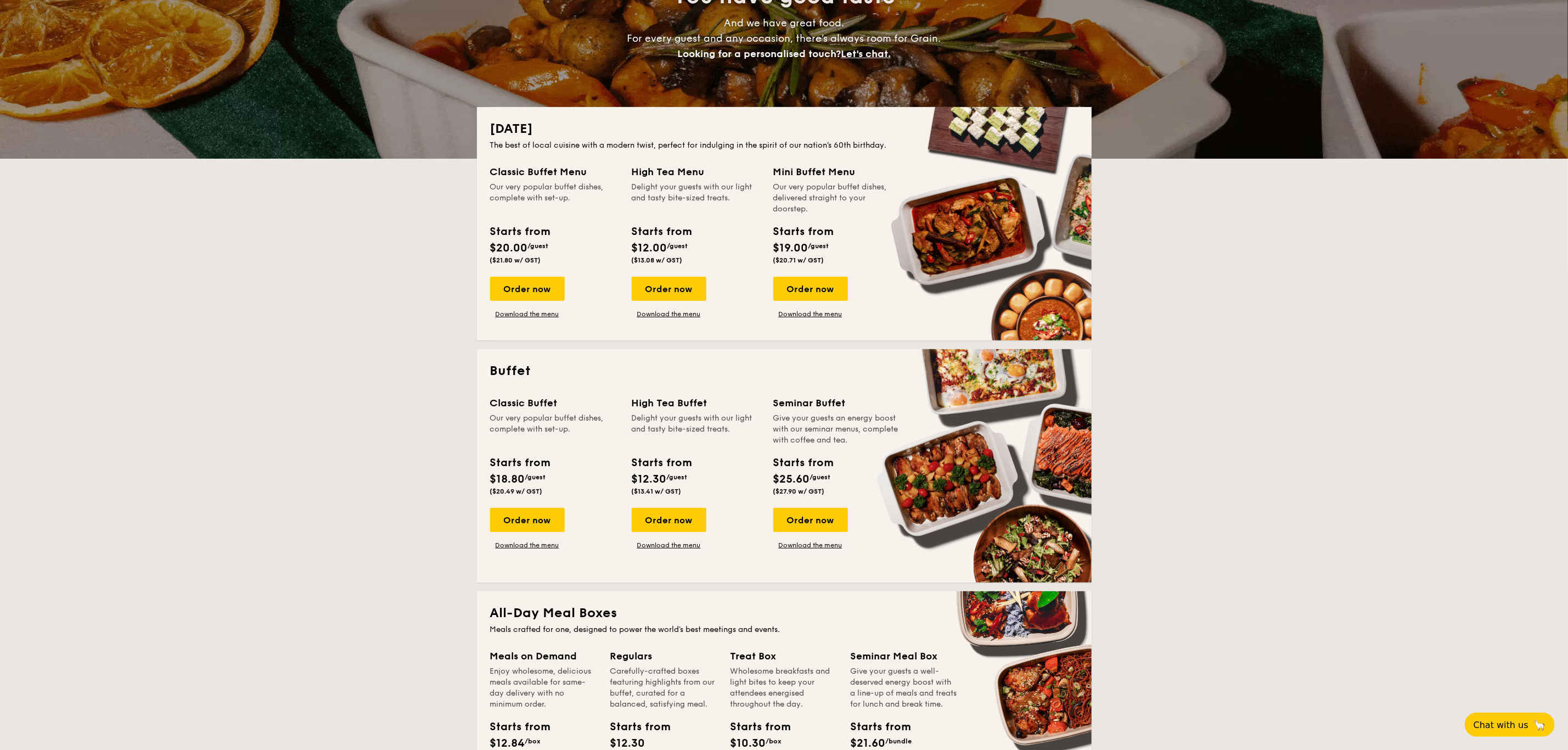
scroll to position [150, 0]
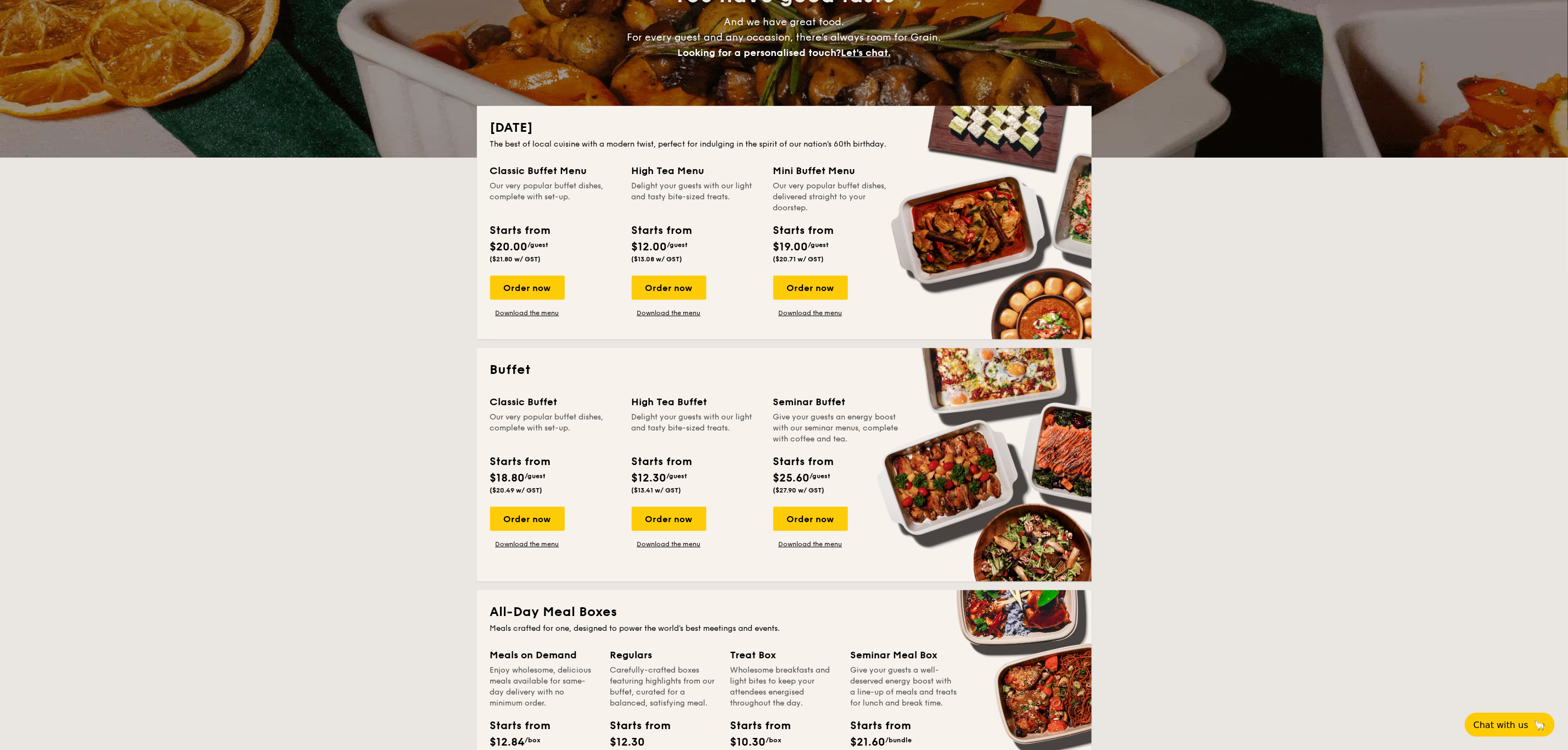
click at [540, 536] on div "Order now Download the menu" at bounding box center [527, 527] width 75 height 41
click at [539, 542] on link "Download the menu" at bounding box center [527, 544] width 75 height 9
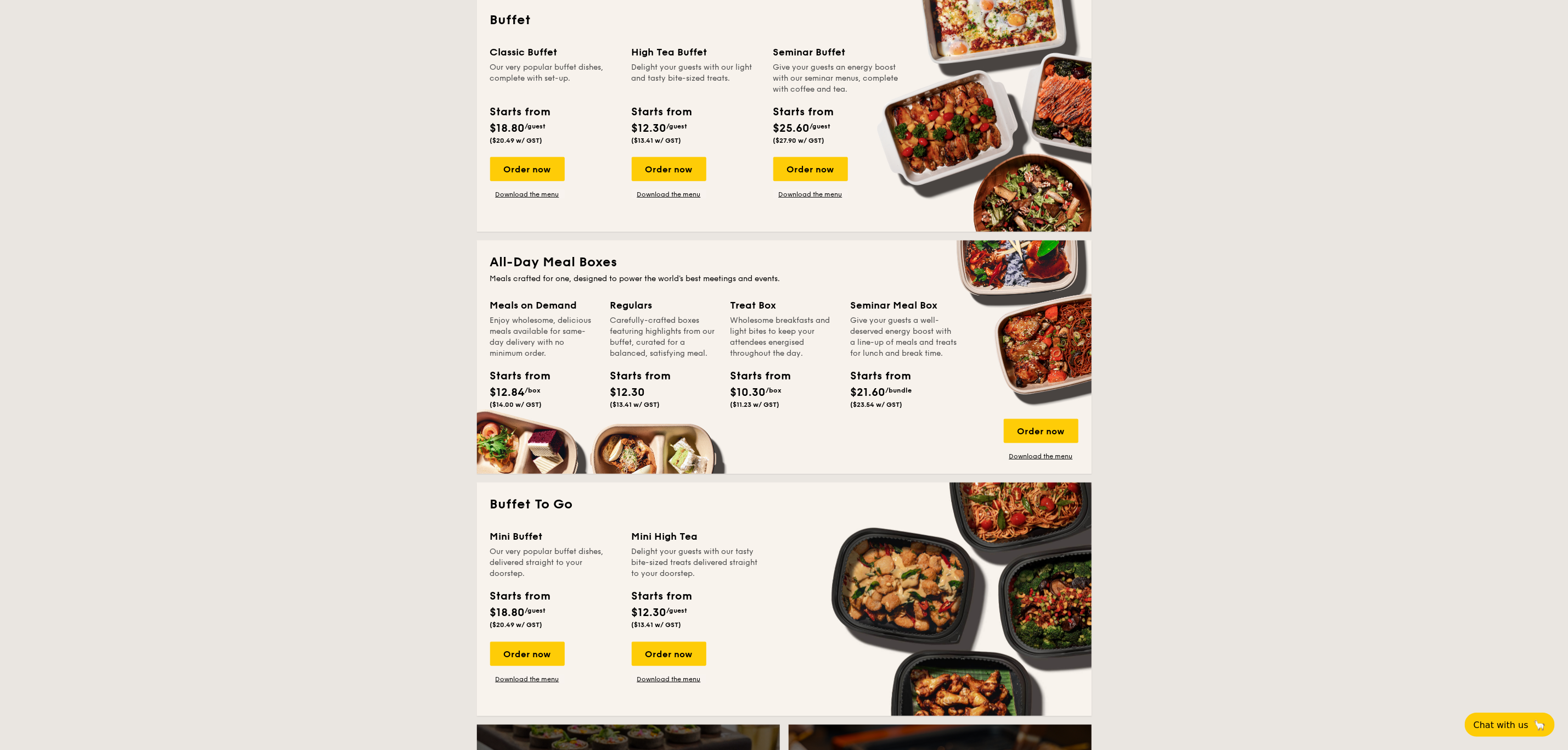
scroll to position [536, 0]
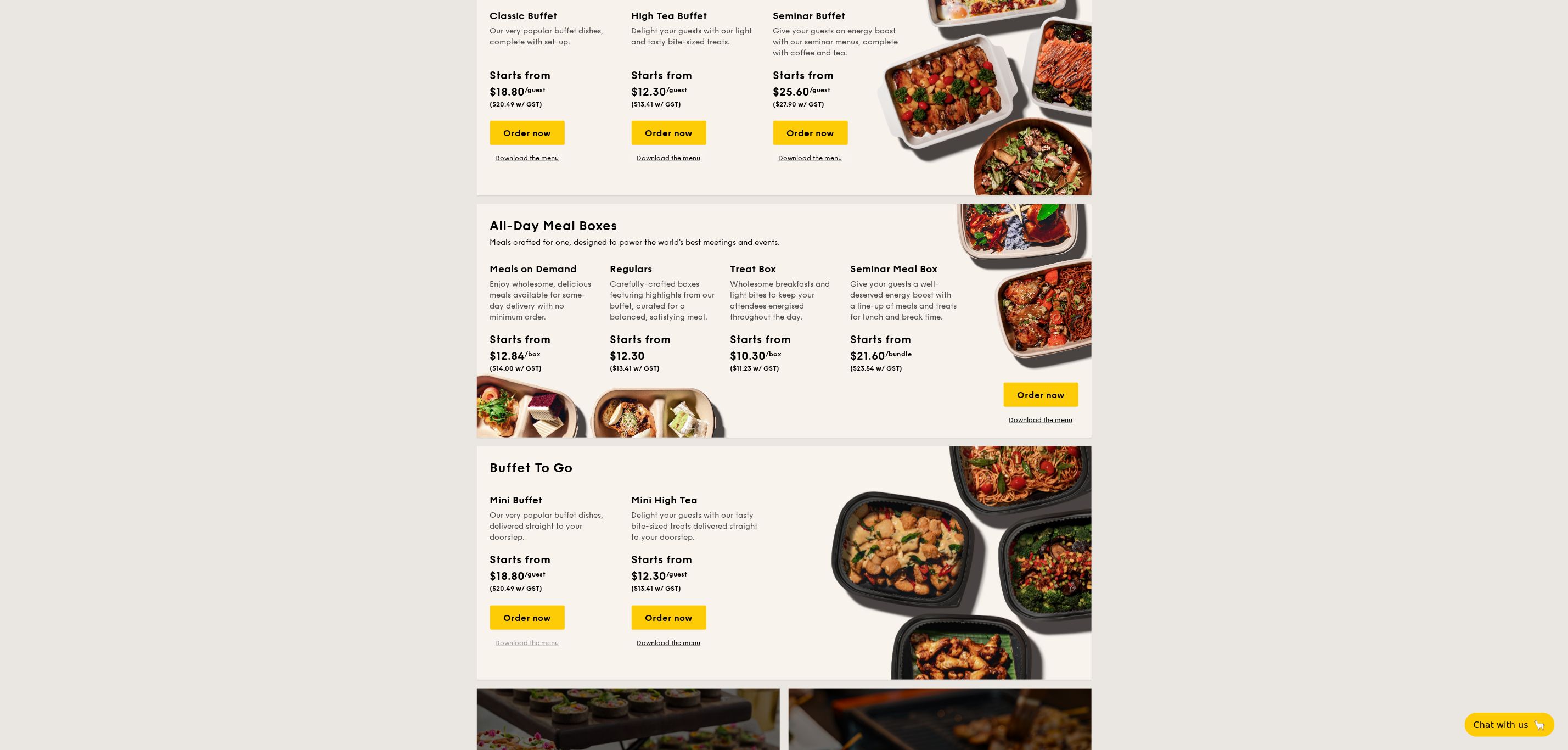
click at [543, 644] on link "Download the menu" at bounding box center [527, 643] width 75 height 9
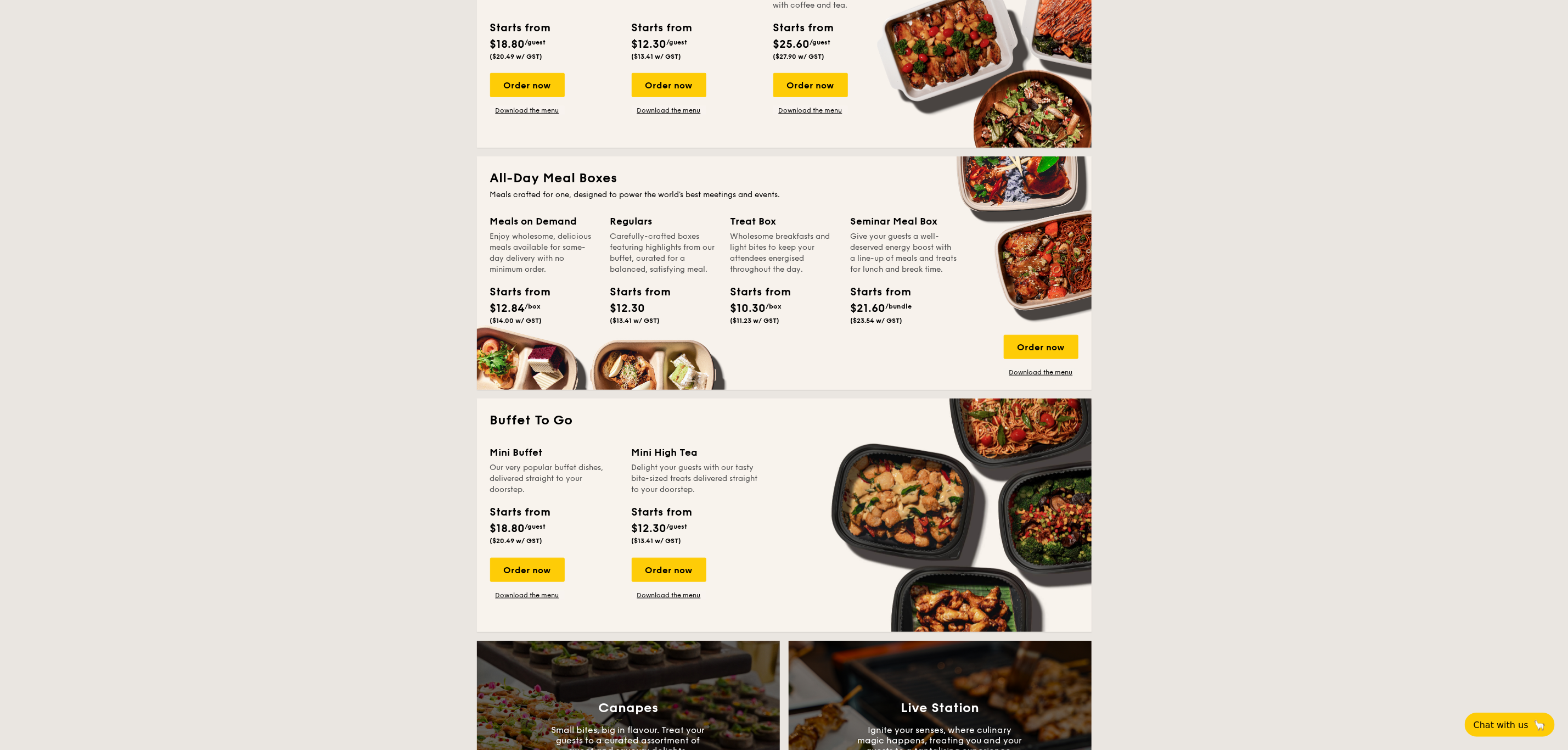
scroll to position [587, 0]
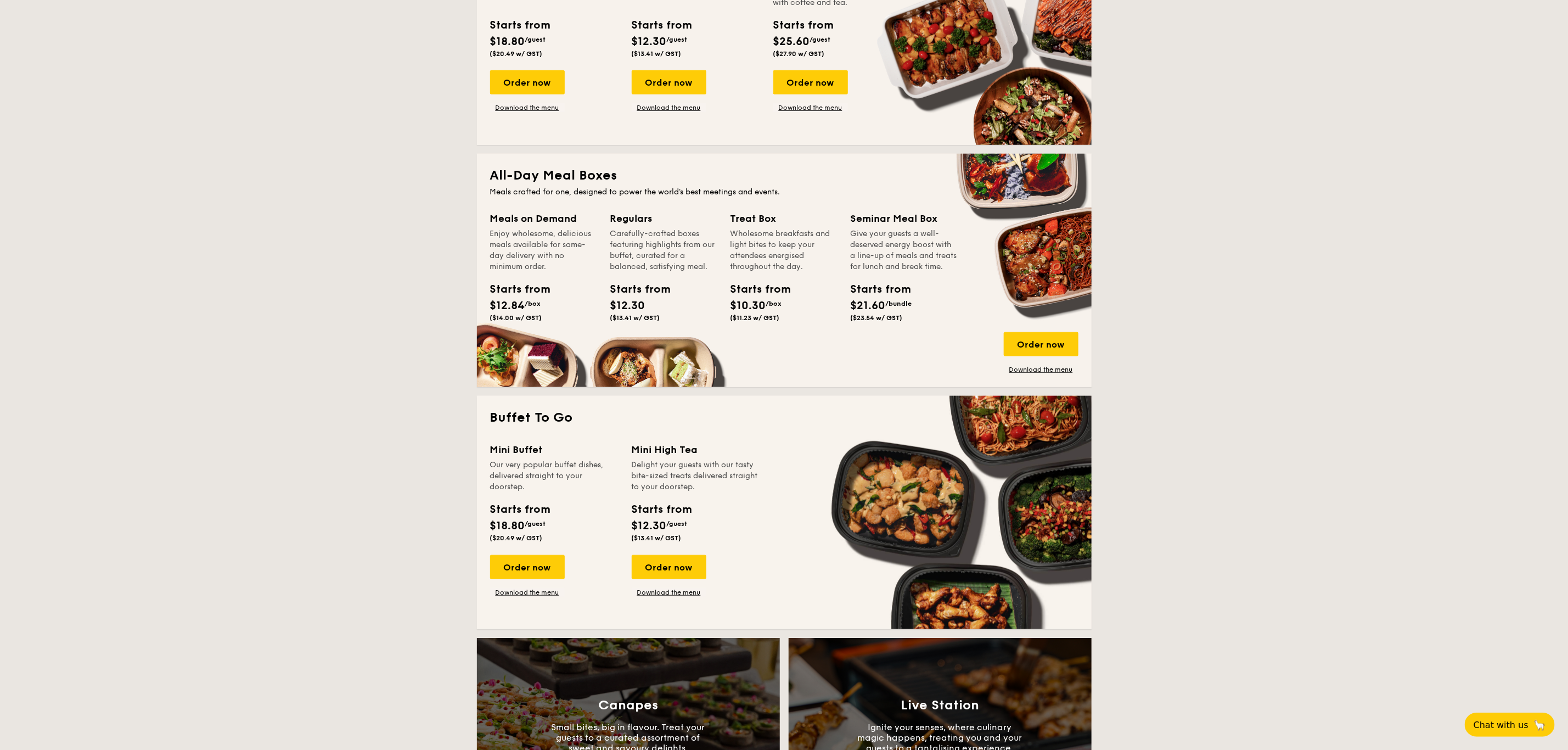
click at [512, 171] on h2 "All-Day Meal Boxes" at bounding box center [784, 175] width 588 height 18
click at [558, 175] on h2 "All-Day Meal Boxes" at bounding box center [784, 175] width 588 height 18
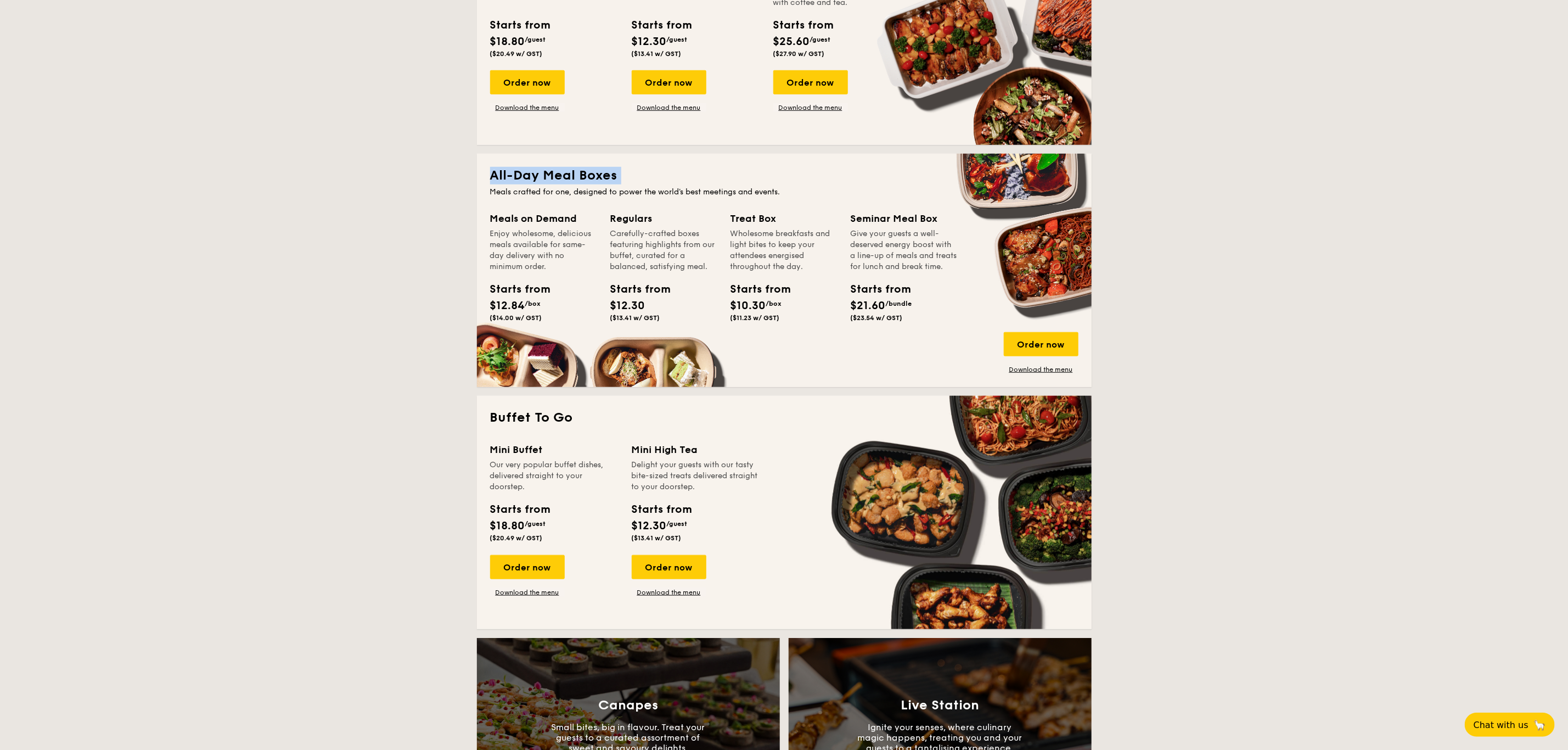
click at [558, 175] on h2 "All-Day Meal Boxes" at bounding box center [784, 175] width 588 height 18
click at [525, 221] on div "Meals on Demand" at bounding box center [544, 218] width 107 height 15
click at [636, 221] on div "Regulars" at bounding box center [664, 218] width 107 height 15
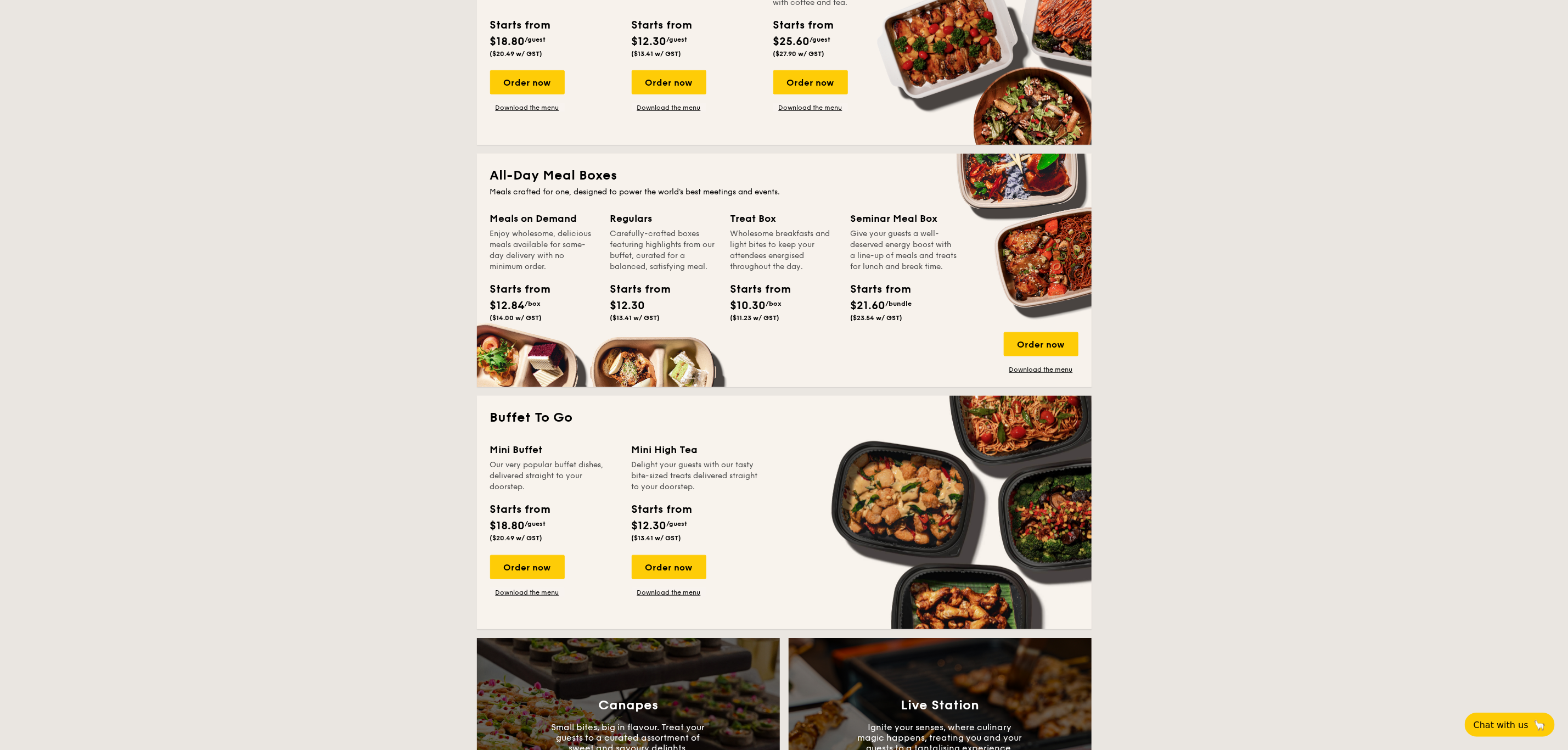
click at [784, 207] on div "All-Day Meal Boxes Meals crafted for one, designed to power the world's best me…" at bounding box center [784, 270] width 615 height 233
click at [863, 218] on div "Seminar Meal Box" at bounding box center [904, 218] width 107 height 15
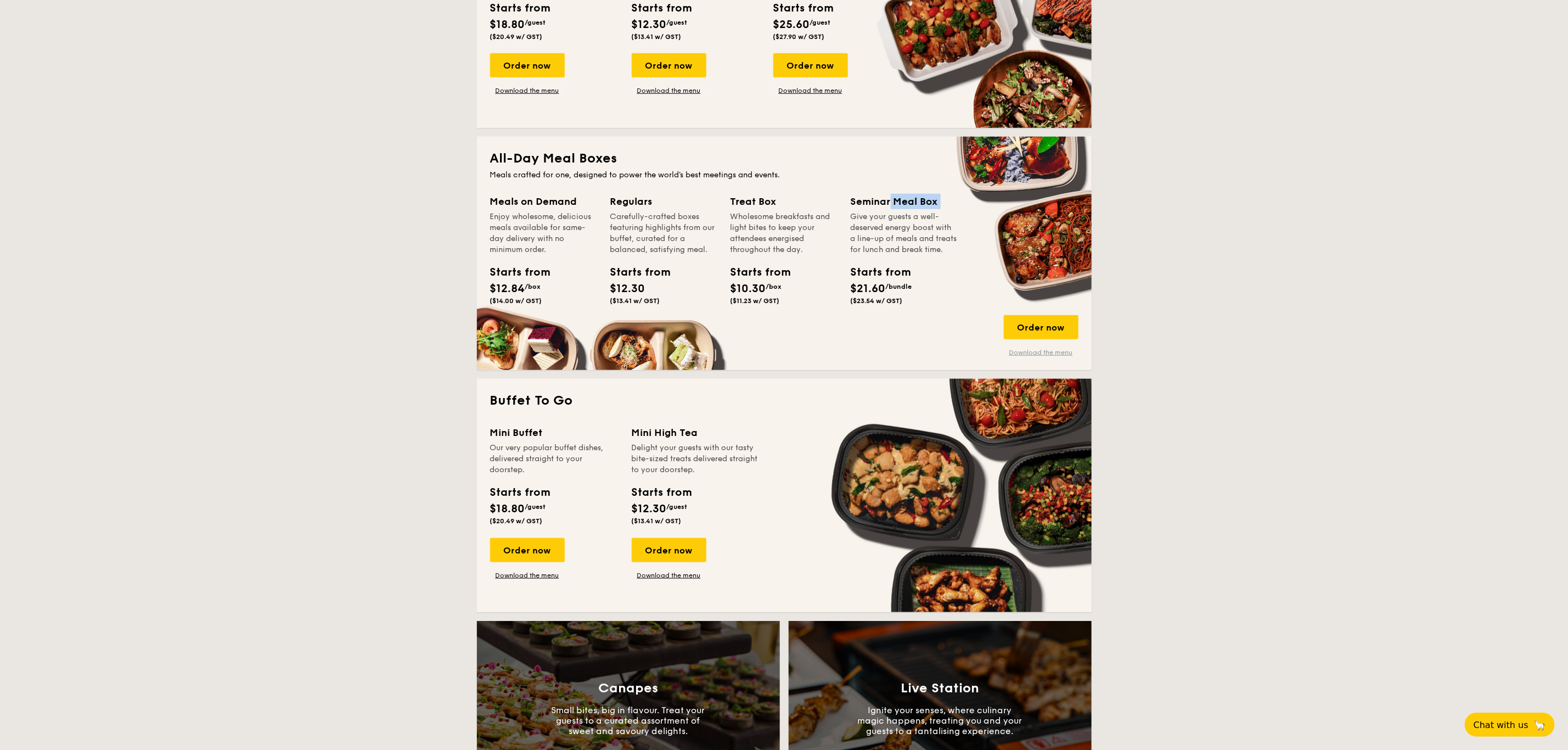
click at [1026, 348] on link "Download the menu" at bounding box center [1041, 353] width 75 height 9
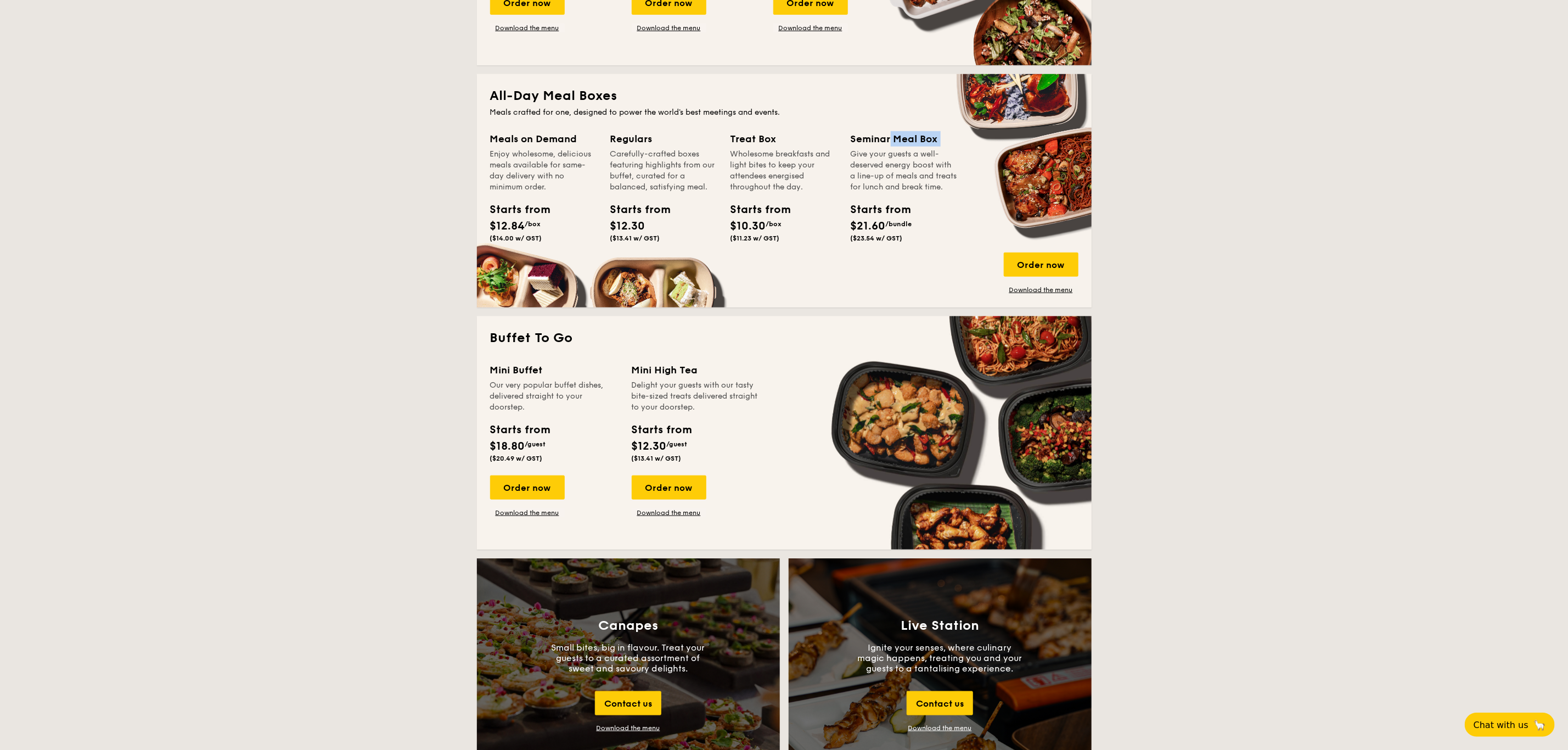
scroll to position [667, 0]
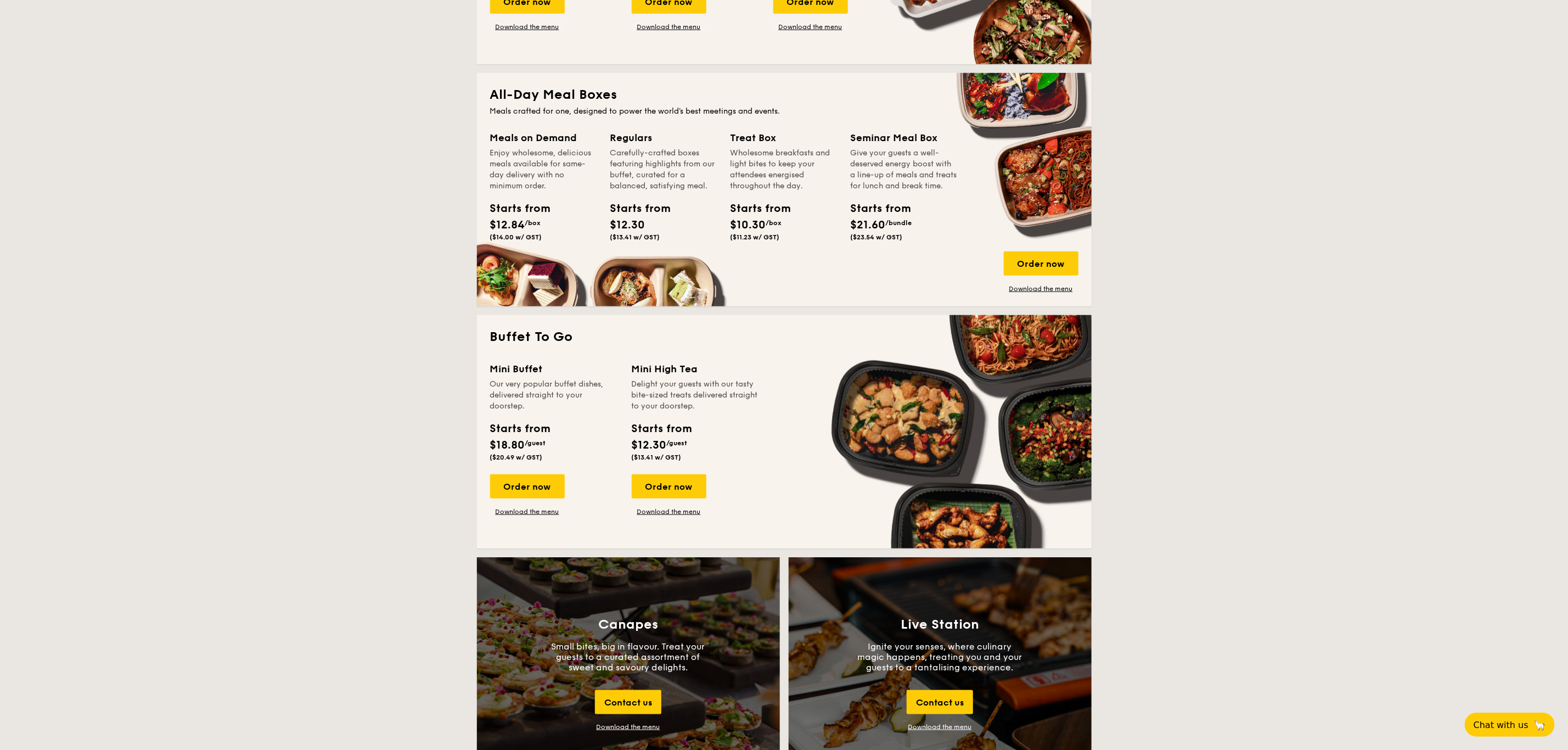
click at [777, 456] on div "Mini Buffet Our very popular buffet dishes, delivered straight to your doorstep…" at bounding box center [784, 448] width 588 height 174
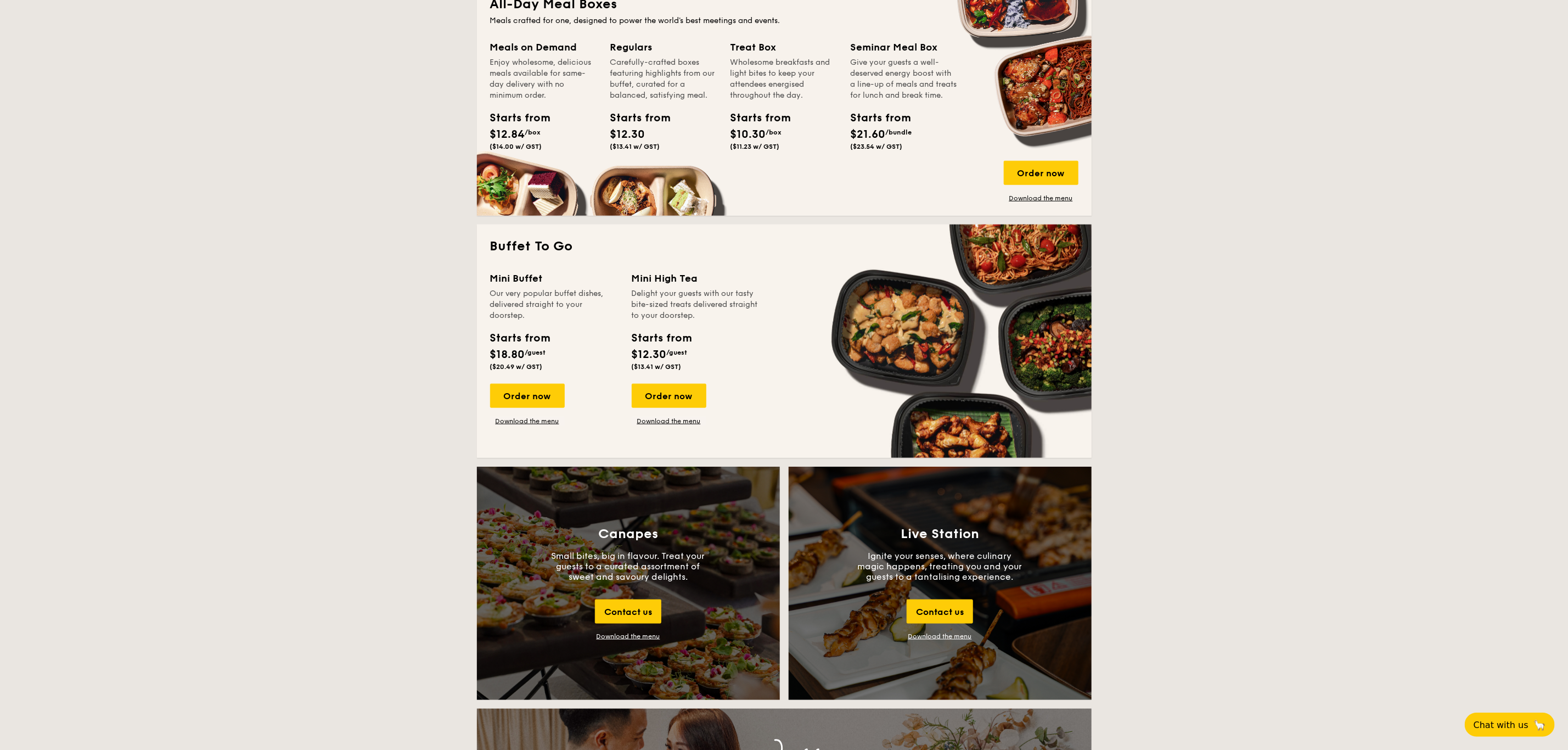
scroll to position [763, 0]
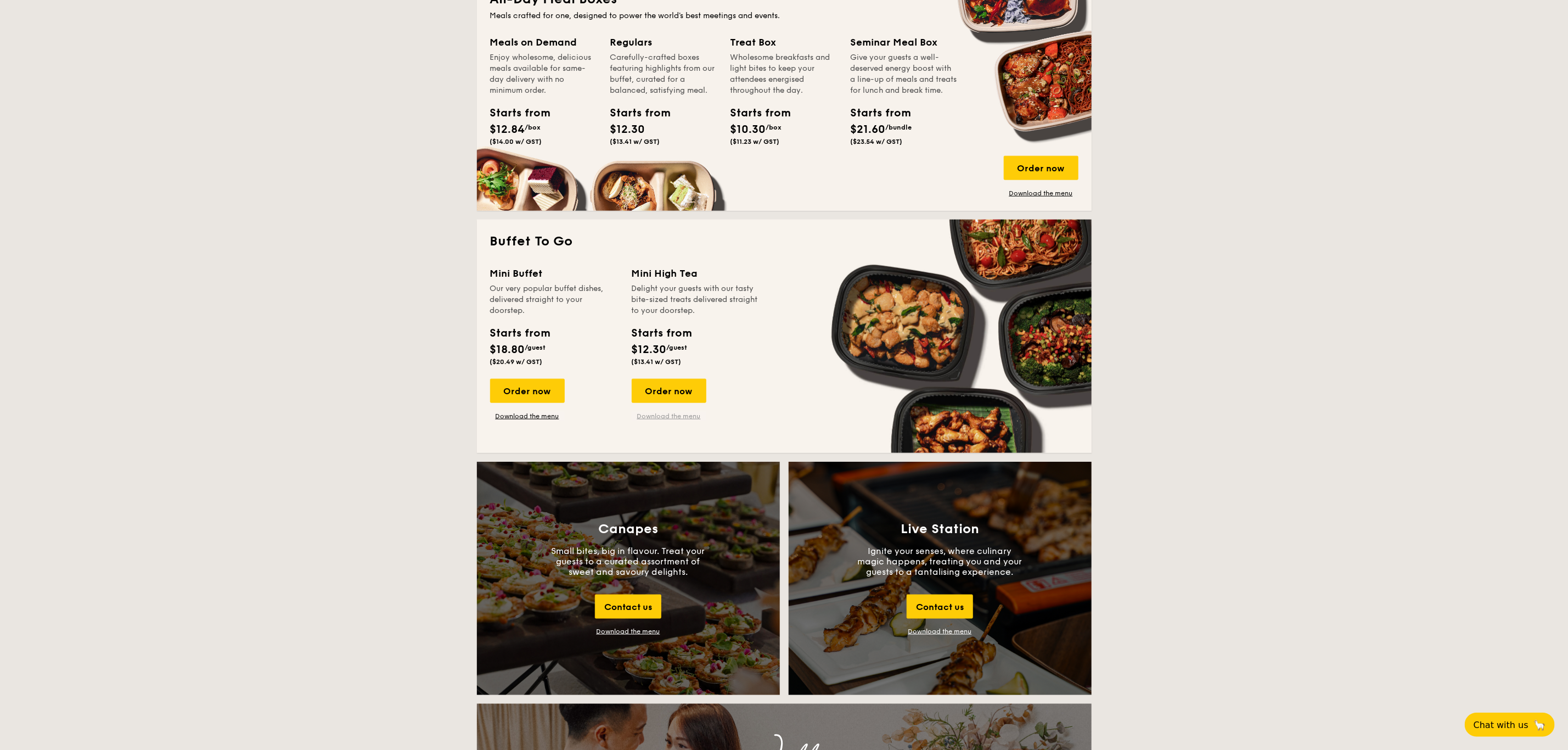
click at [654, 420] on link "Download the menu" at bounding box center [669, 416] width 75 height 9
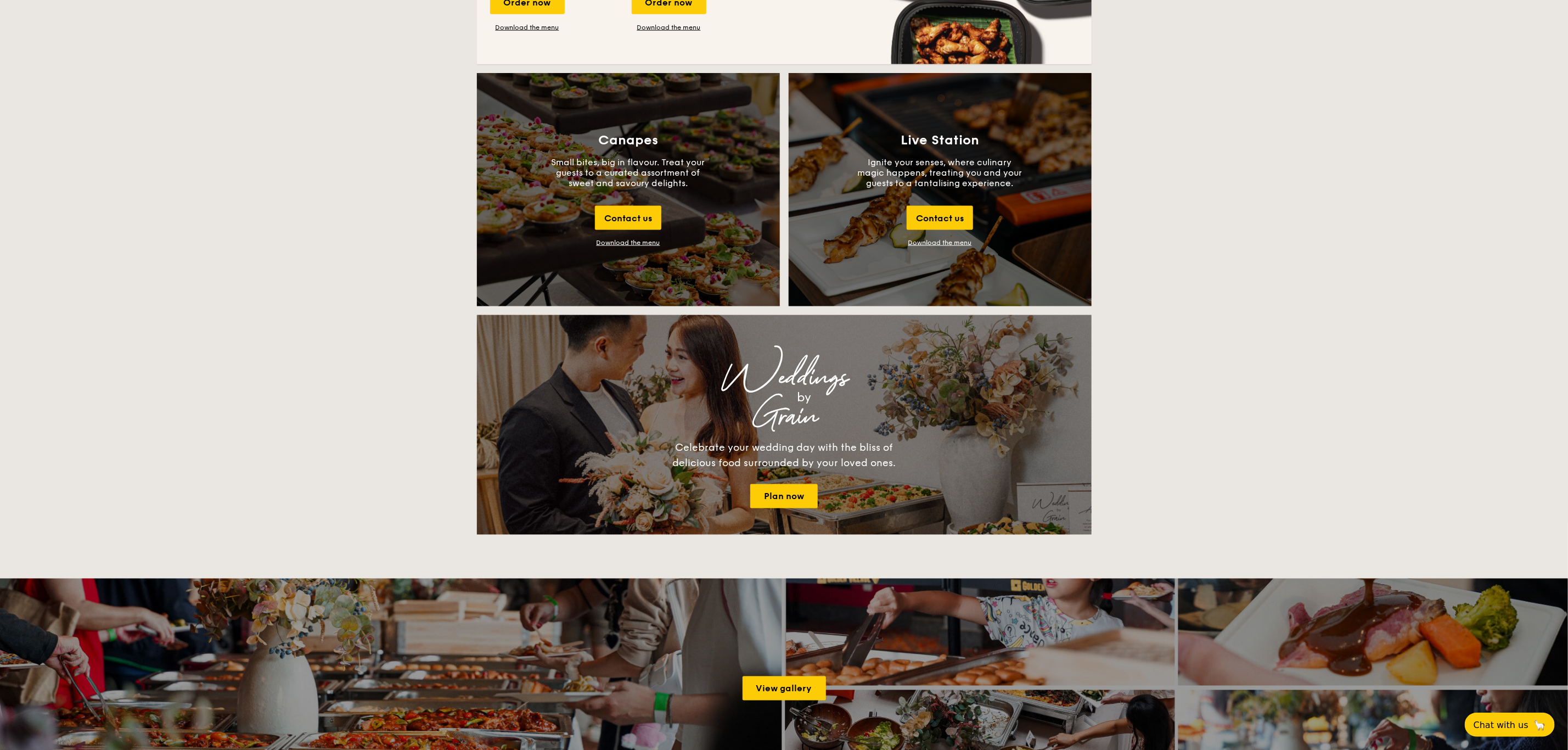
scroll to position [1152, 0]
click at [617, 240] on div "Download the menu" at bounding box center [628, 242] width 63 height 8
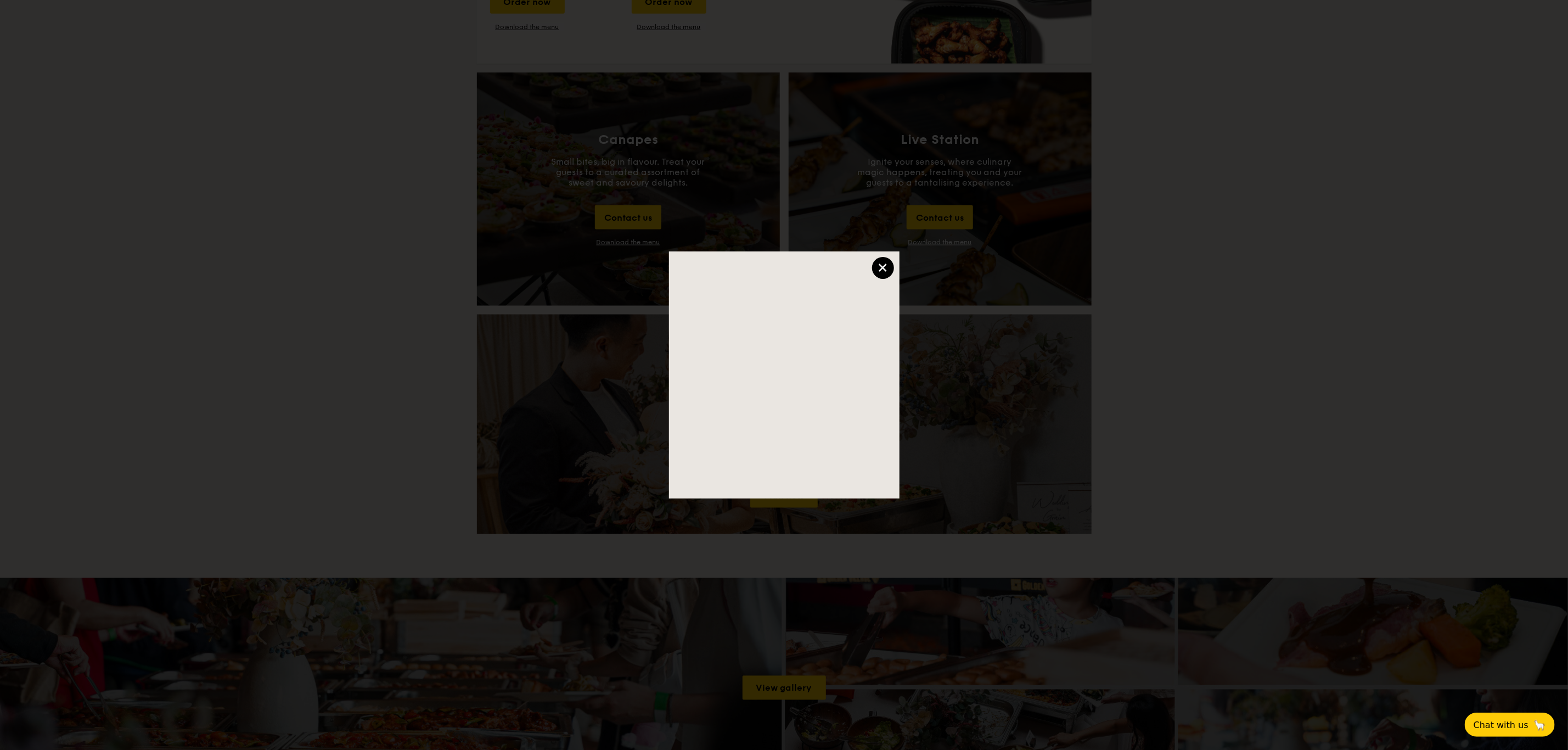
click at [885, 269] on div "×" at bounding box center [883, 268] width 22 height 22
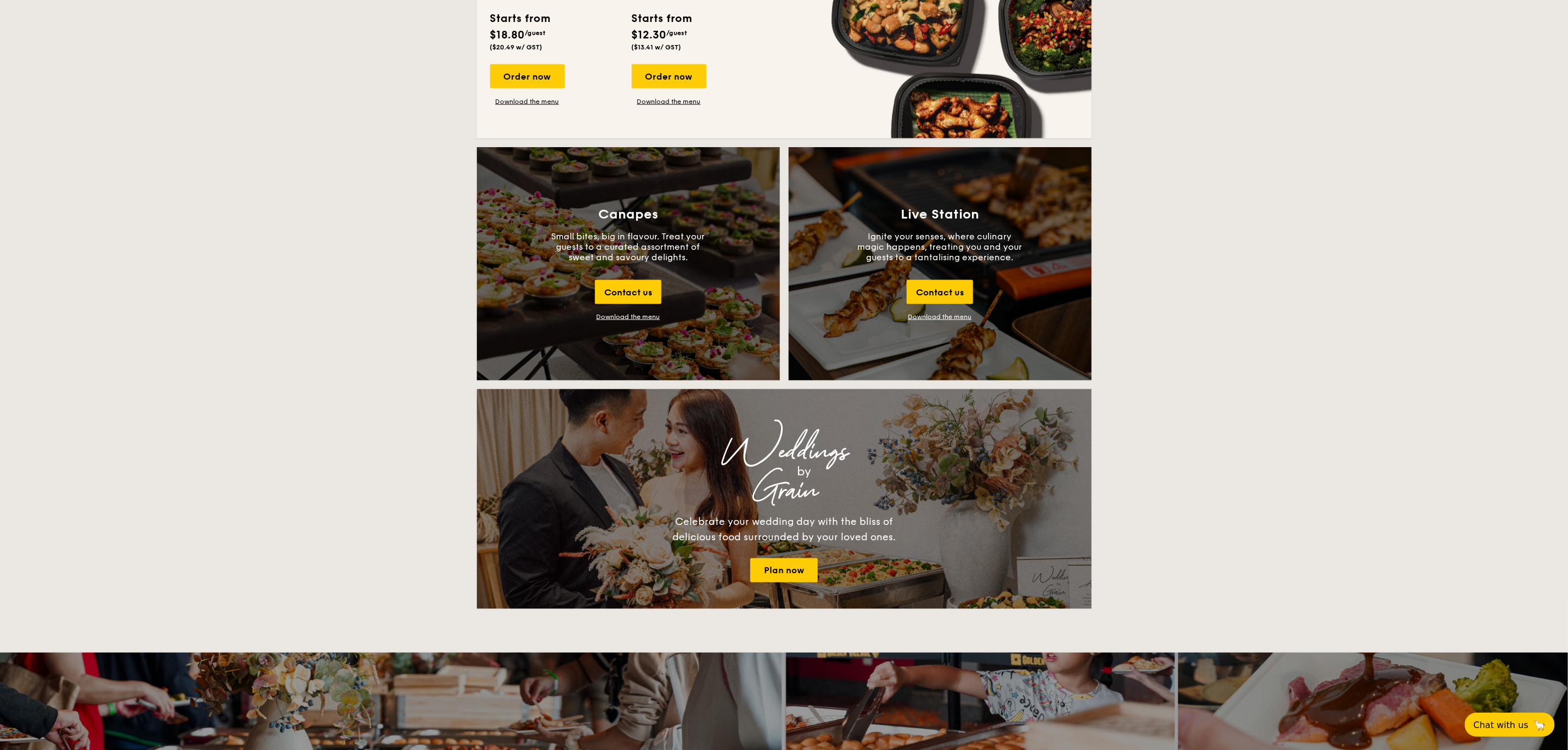
scroll to position [1074, 0]
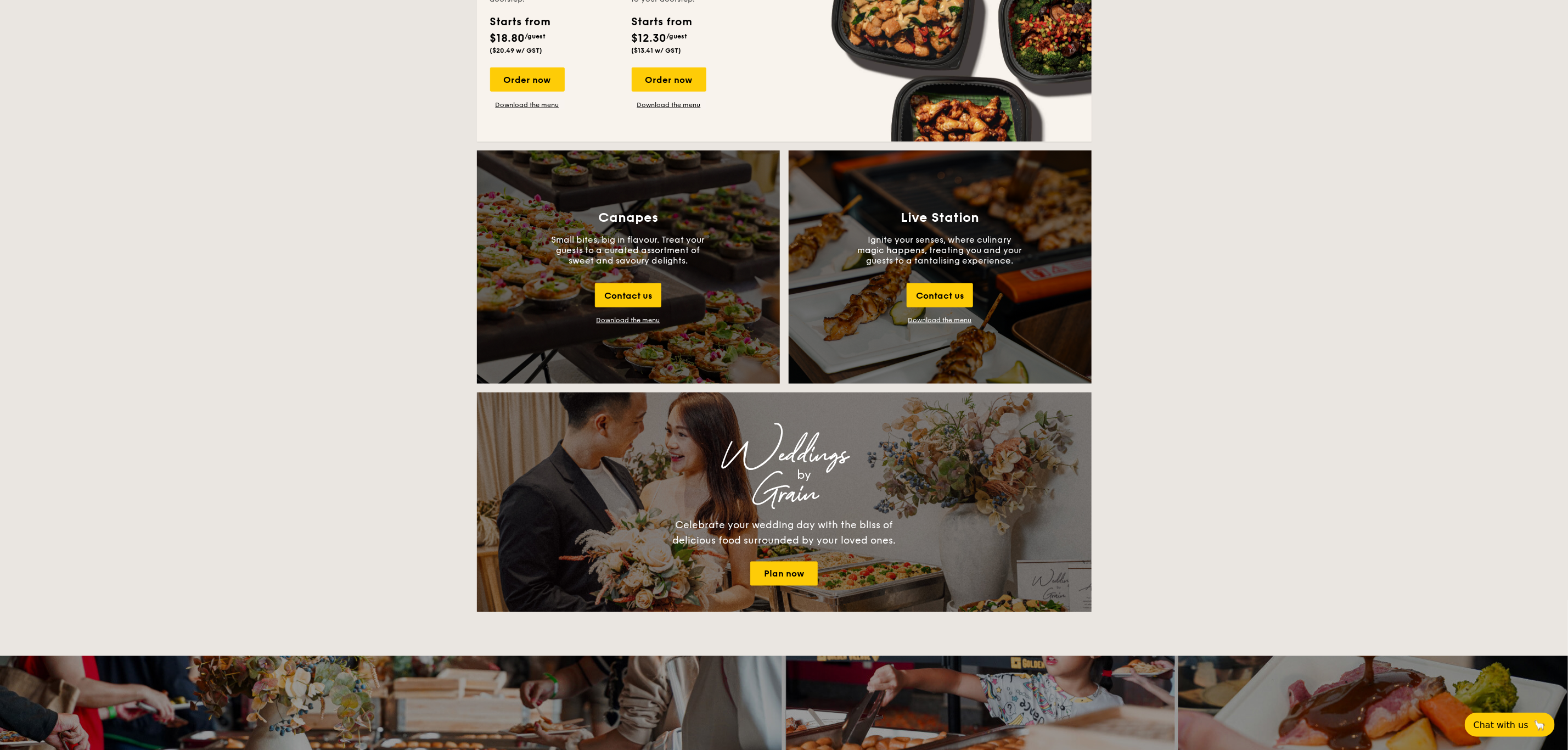
click at [932, 314] on div "Live Station Ignite your senses, where culinary magic happens, treating you and…" at bounding box center [940, 267] width 303 height 233
click at [932, 318] on link "Download the menu" at bounding box center [940, 320] width 63 height 8
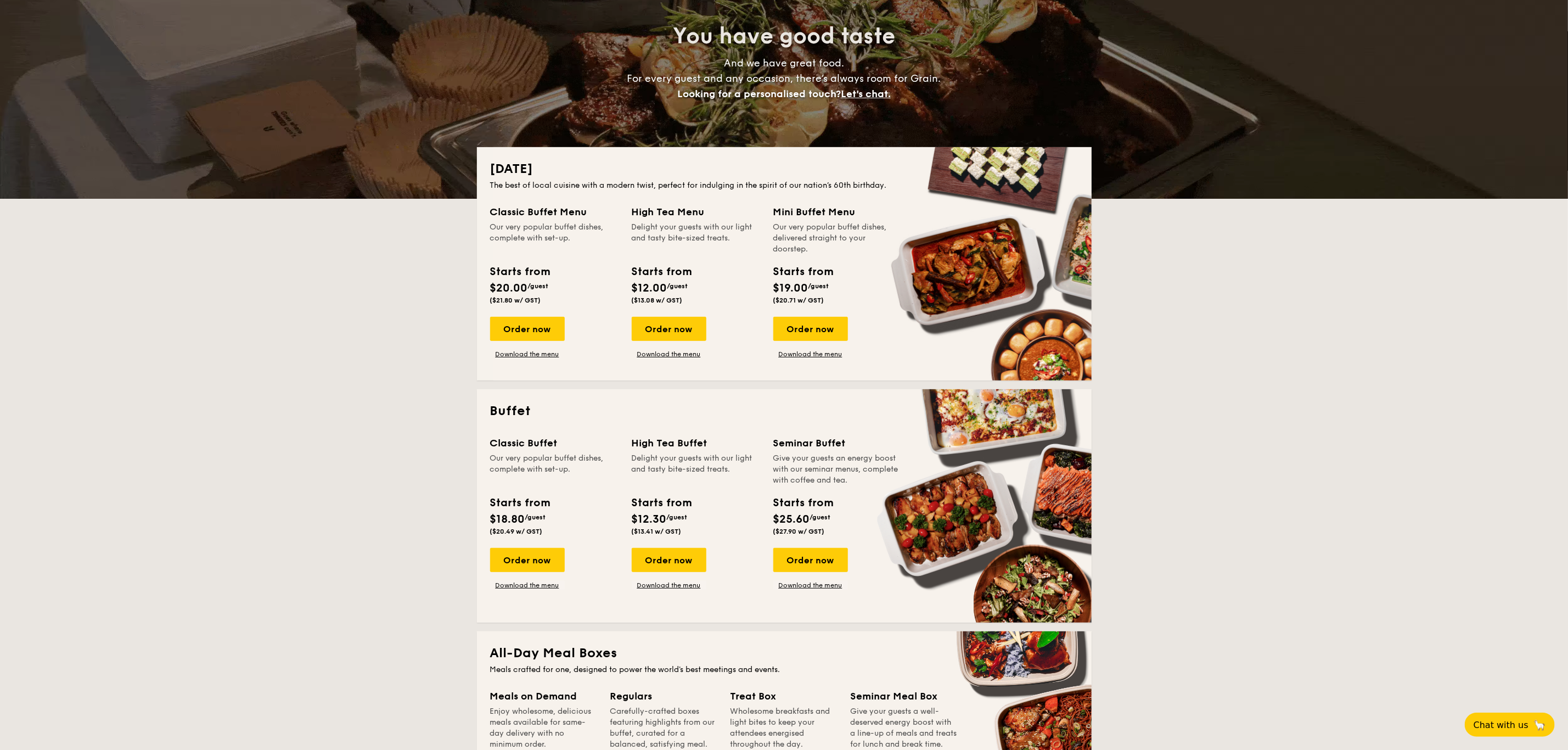
scroll to position [0, 0]
